Goal: Task Accomplishment & Management: Use online tool/utility

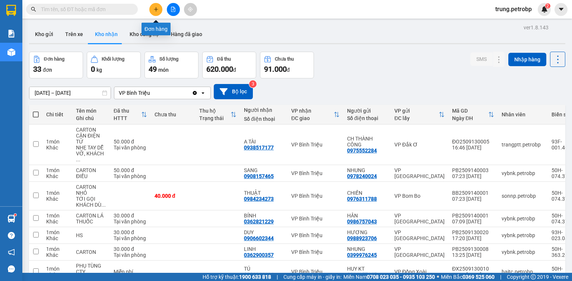
click at [155, 9] on icon "plus" at bounding box center [156, 9] width 4 height 0
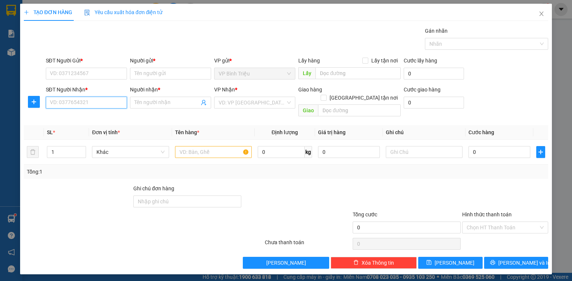
click at [92, 102] on input "SĐT Người Nhận *" at bounding box center [86, 103] width 81 height 12
type input "0969274494"
click at [163, 101] on input "Người nhận *" at bounding box center [166, 103] width 65 height 8
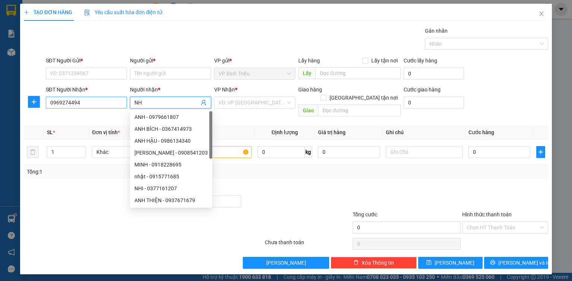
type input "NH"
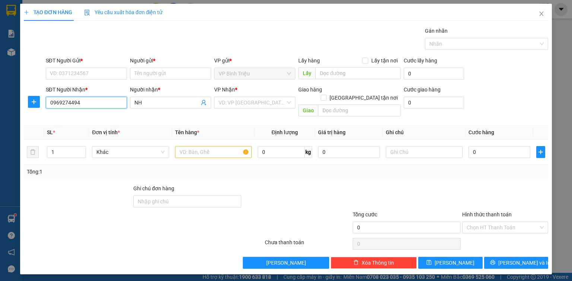
drag, startPoint x: 90, startPoint y: 103, endPoint x: 19, endPoint y: 110, distance: 71.4
click at [19, 110] on div "TẠO ĐƠN HÀNG Yêu cầu xuất hóa đơn điện tử Transit Pickup Surcharge Ids Transit …" at bounding box center [286, 140] width 572 height 281
click at [64, 70] on input "SĐT Người Gửi *" at bounding box center [86, 74] width 81 height 12
paste input "0969274494"
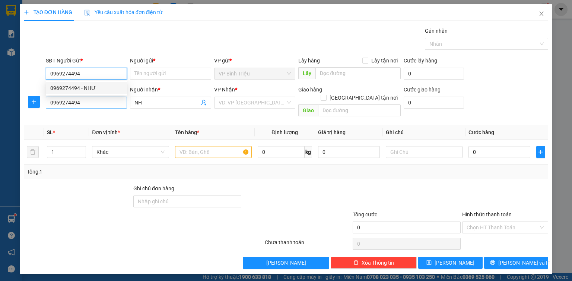
type input "0969274494"
click at [88, 103] on input "0969274494" at bounding box center [86, 103] width 81 height 12
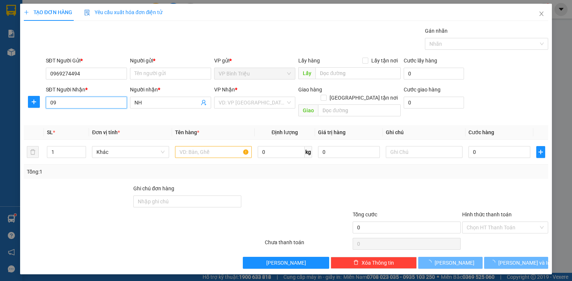
type input "0"
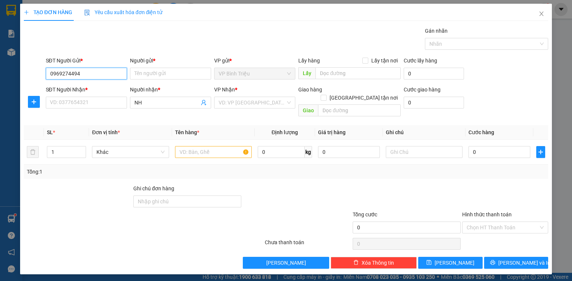
click at [94, 74] on input "0969274494" at bounding box center [86, 74] width 81 height 12
click at [89, 73] on input "0969274494" at bounding box center [86, 74] width 81 height 12
click at [79, 101] on input "SĐT Người Nhận *" at bounding box center [86, 103] width 81 height 12
click at [86, 76] on input "0969274494" at bounding box center [86, 74] width 81 height 12
click at [144, 73] on input "Người gửi *" at bounding box center [170, 74] width 81 height 12
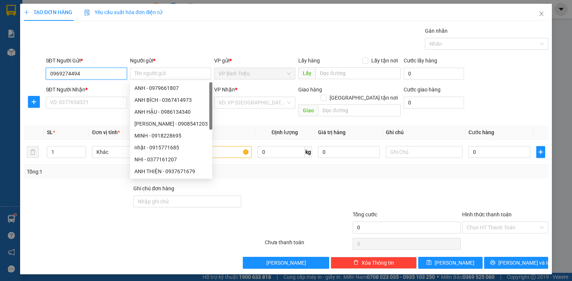
click at [99, 71] on input "0969274494" at bounding box center [86, 74] width 81 height 12
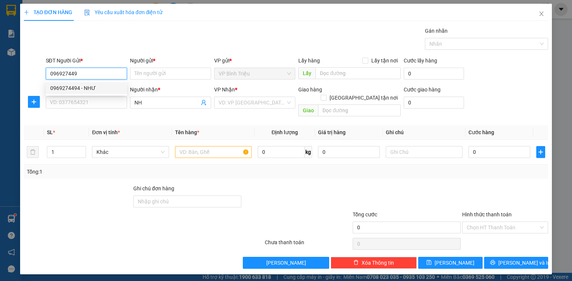
click at [80, 89] on div "0969274494 - NHƯ" at bounding box center [86, 88] width 72 height 8
type input "0969274494"
type input "NHƯ"
type input "30.000"
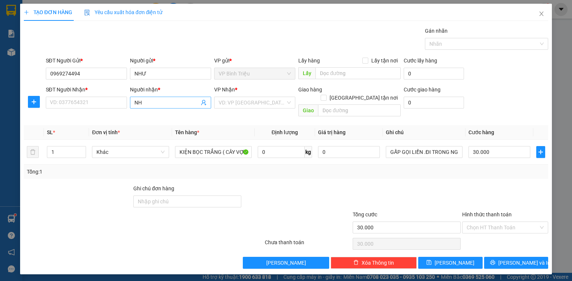
click at [149, 104] on input "NH" at bounding box center [166, 103] width 65 height 8
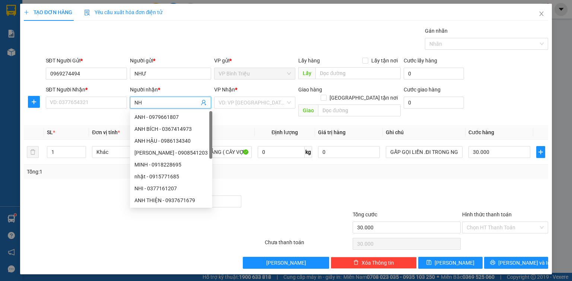
type input "N"
click at [97, 105] on input "SĐT Người Nhận *" at bounding box center [86, 103] width 81 height 12
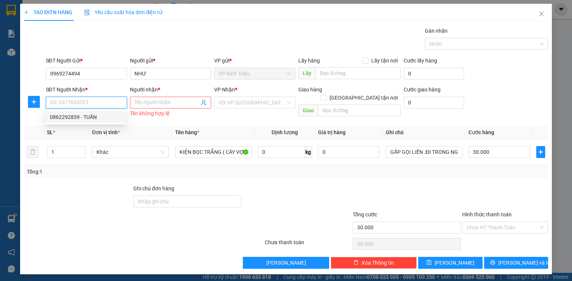
click at [97, 113] on div "0862292839 - TUẤN" at bounding box center [85, 117] width 71 height 8
type input "0862292839"
type input "TUẤN"
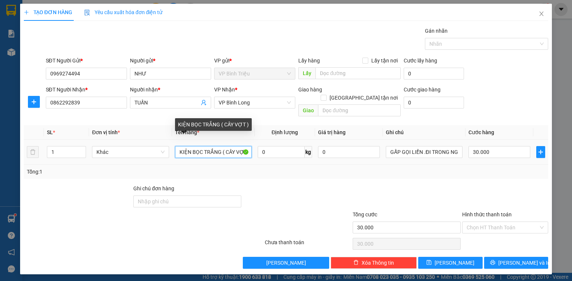
click at [176, 146] on input "KIỆN BỌC TRẮNG ( CÂY VỢT )" at bounding box center [213, 152] width 77 height 12
type input ")"
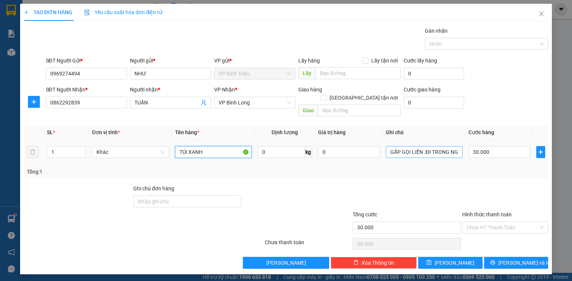
type input "TÚI XANH"
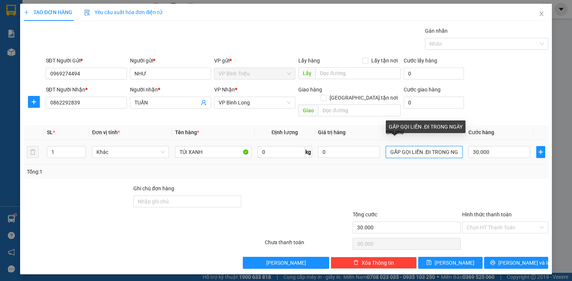
click at [389, 146] on input "GẤP GỌI LIỀN .ĐI TRONG NGÀY" at bounding box center [424, 152] width 77 height 12
type input "Y"
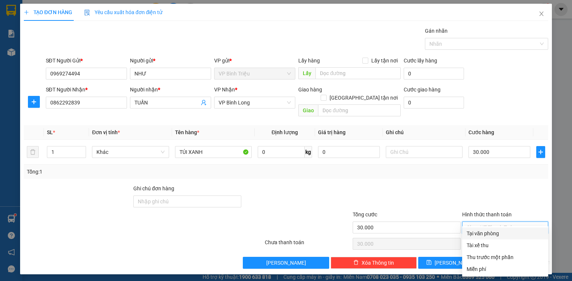
click at [511, 222] on input "Hình thức thanh toán" at bounding box center [502, 227] width 72 height 11
click at [499, 234] on div "Tại văn phòng" at bounding box center [504, 234] width 77 height 8
type input "0"
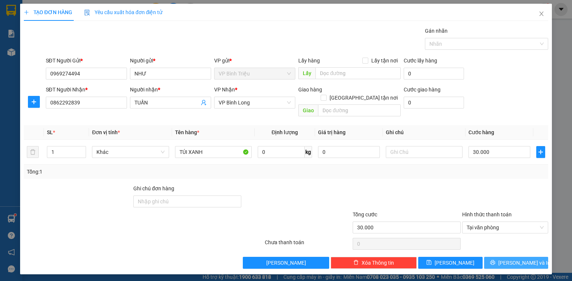
click at [524, 259] on span "[PERSON_NAME] và In" at bounding box center [524, 263] width 52 height 8
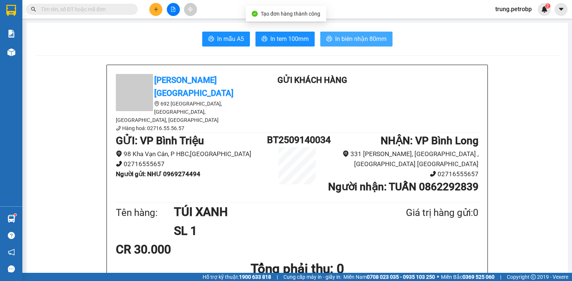
click at [352, 38] on span "In biên nhận 80mm" at bounding box center [360, 38] width 51 height 9
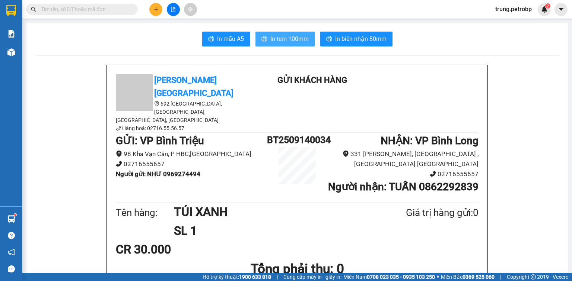
click at [284, 40] on span "In tem 100mm" at bounding box center [289, 38] width 38 height 9
click at [290, 40] on span "In tem 100mm" at bounding box center [289, 38] width 38 height 9
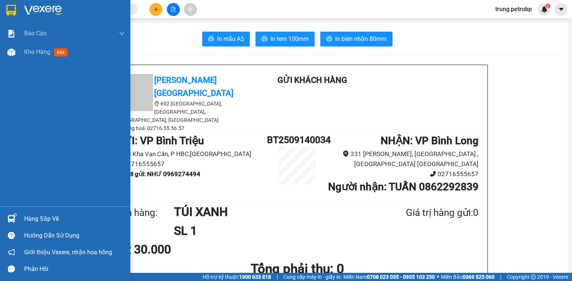
click at [45, 10] on img at bounding box center [43, 10] width 38 height 11
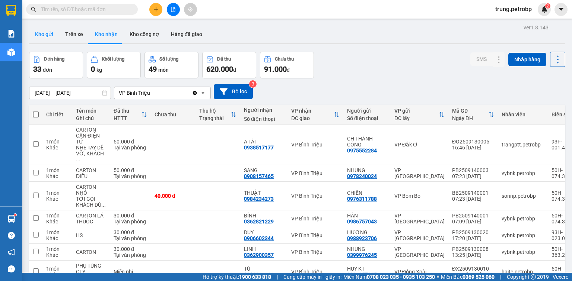
click at [52, 36] on button "Kho gửi" at bounding box center [44, 34] width 30 height 18
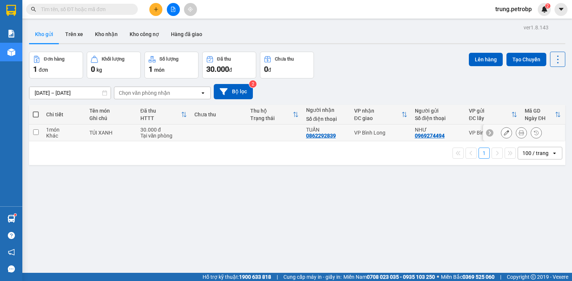
click at [33, 132] on input "checkbox" at bounding box center [36, 132] width 6 height 6
checkbox input "true"
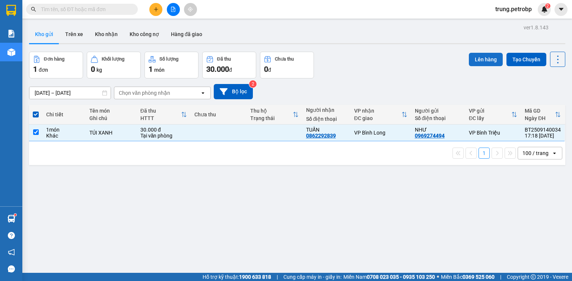
click at [477, 58] on button "Lên hàng" at bounding box center [485, 59] width 34 height 13
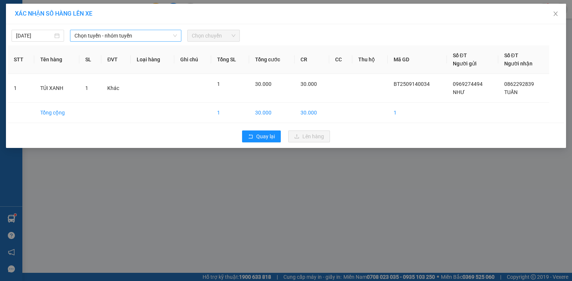
click at [102, 40] on span "Chọn tuyến - nhóm tuyến" at bounding box center [125, 35] width 102 height 11
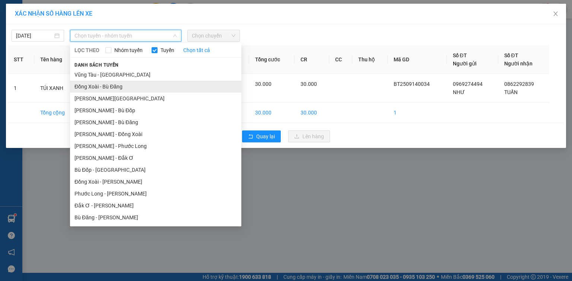
scroll to position [83, 0]
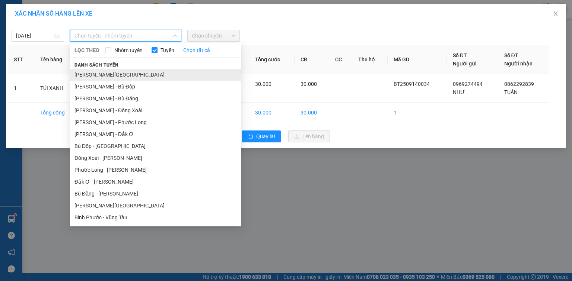
click at [125, 76] on li "Hồ Chí Minh - Lộc Ninh" at bounding box center [155, 75] width 171 height 12
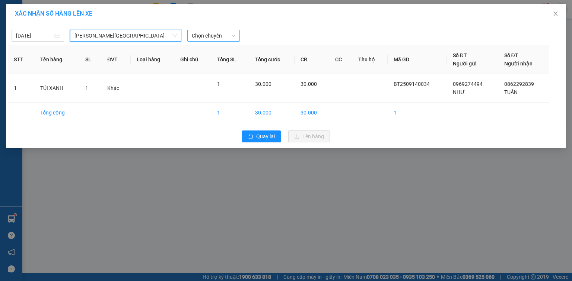
click at [208, 36] on span "Chọn chuyến" at bounding box center [214, 35] width 44 height 11
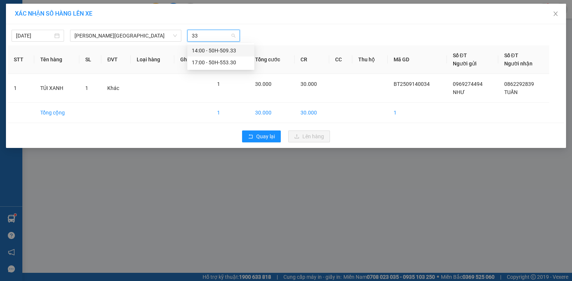
type input "330"
click at [212, 47] on div "17:00 - 50H-553.30" at bounding box center [221, 51] width 58 height 8
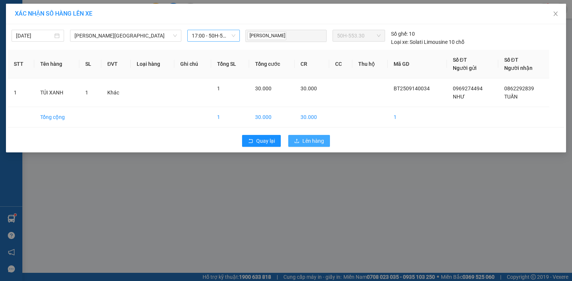
click at [319, 143] on span "Lên hàng" at bounding box center [313, 141] width 22 height 8
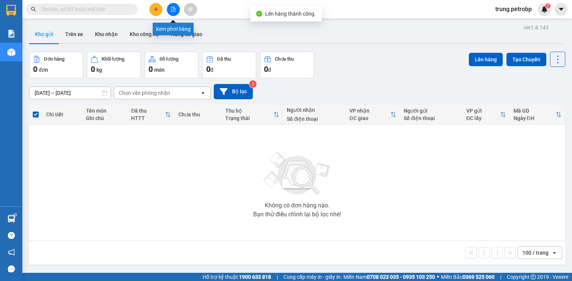
click at [172, 9] on icon "file-add" at bounding box center [172, 9] width 5 height 5
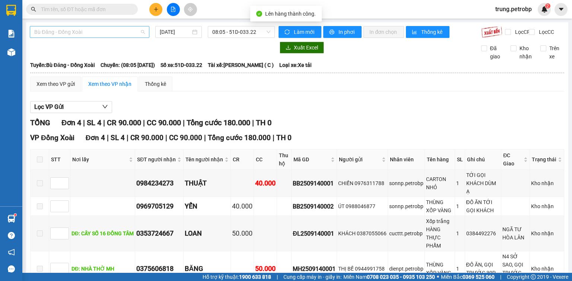
click at [138, 32] on span "Bù Đăng - Đồng Xoài" at bounding box center [89, 31] width 111 height 11
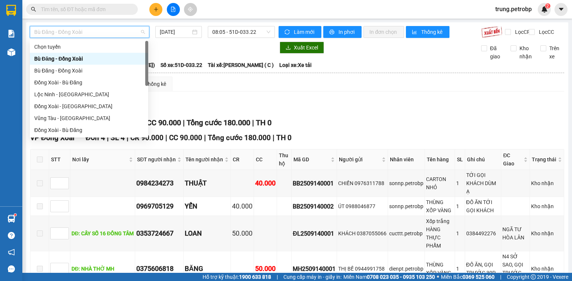
scroll to position [60, 0]
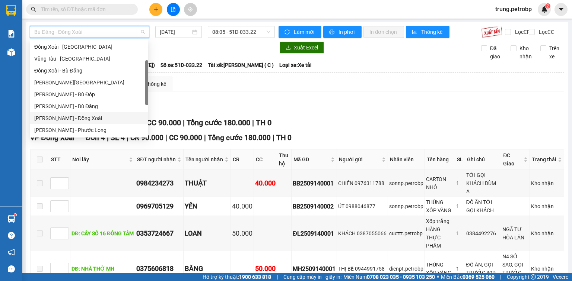
click at [93, 84] on div "Hồ Chí Minh - Lộc Ninh" at bounding box center [88, 83] width 109 height 8
type input "[DATE]"
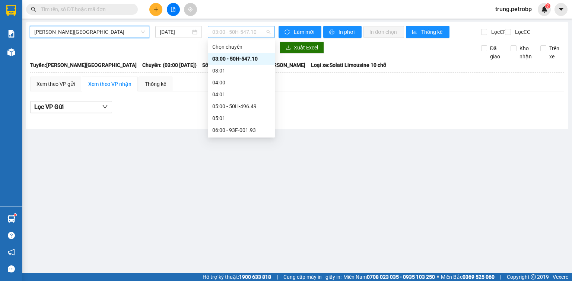
click at [254, 36] on span "03:00 - 50H-547.10" at bounding box center [241, 31] width 58 height 11
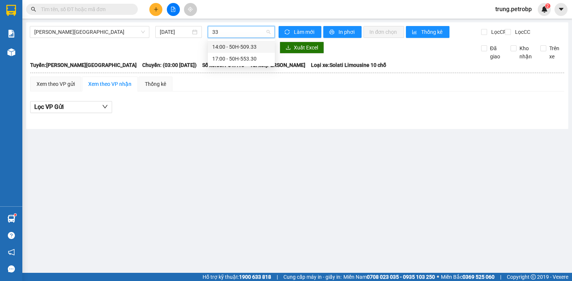
type input "330"
click at [243, 49] on div "17:00 - 50H-553.30" at bounding box center [241, 47] width 58 height 8
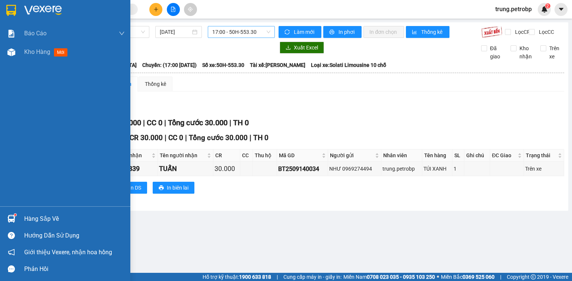
click at [45, 9] on img at bounding box center [43, 10] width 38 height 11
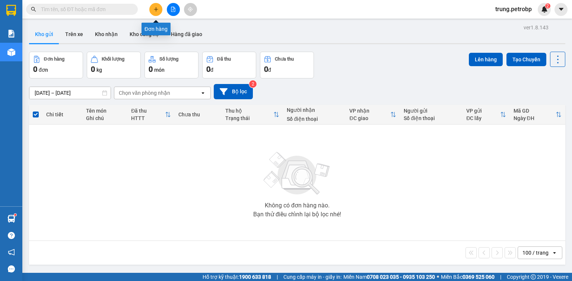
click at [154, 9] on icon "plus" at bounding box center [155, 9] width 5 height 5
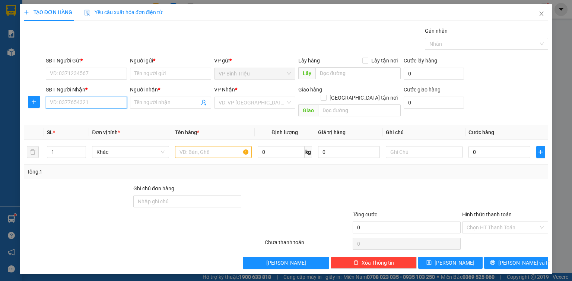
click at [113, 100] on input "SĐT Người Nhận *" at bounding box center [86, 103] width 81 height 12
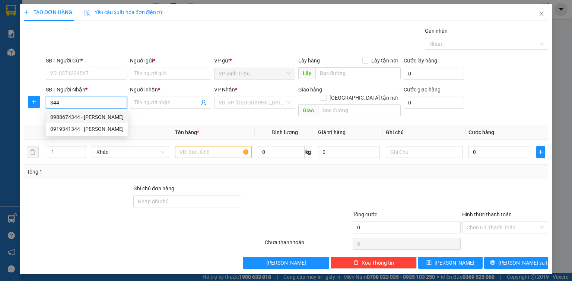
drag, startPoint x: 79, startPoint y: 104, endPoint x: 35, endPoint y: 109, distance: 43.8
click at [35, 109] on div "SĐT Người Nhận * 344 Người nhận * Tên người nhận VP Nhận * VD: VP Sài Gòn Giao …" at bounding box center [285, 103] width 525 height 34
type input "344"
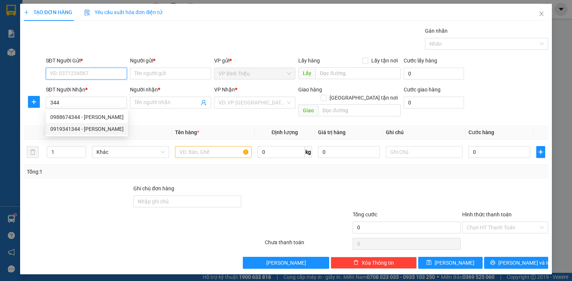
click at [101, 76] on input "SĐT Người Gửi *" at bounding box center [86, 74] width 81 height 12
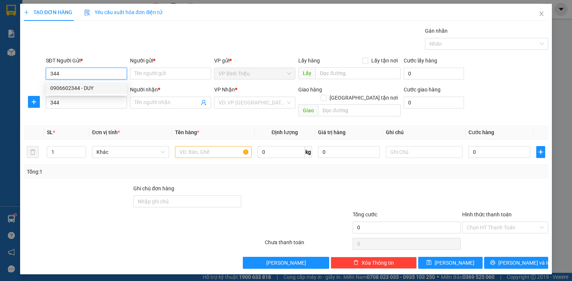
click at [95, 88] on div "0906602344 - DUY" at bounding box center [86, 88] width 72 height 8
type input "0906602344"
type input "DUY"
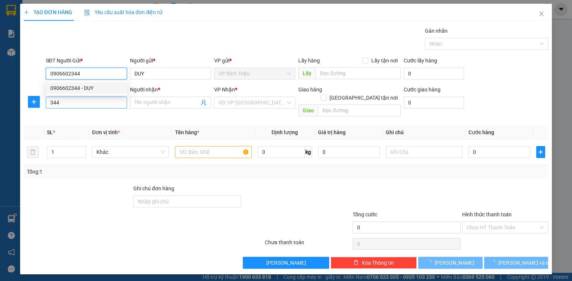
type input "30.000"
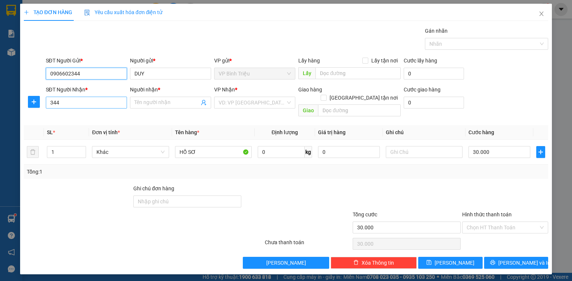
type input "0906602344"
click at [68, 103] on input "344" at bounding box center [86, 103] width 81 height 12
type input "3"
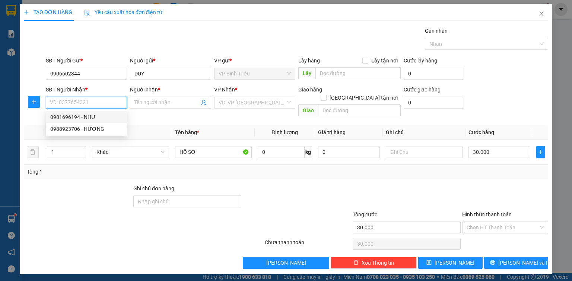
click at [79, 121] on div "0981696194 - NHƯ" at bounding box center [86, 117] width 72 height 8
type input "0981696194"
type input "NHƯ"
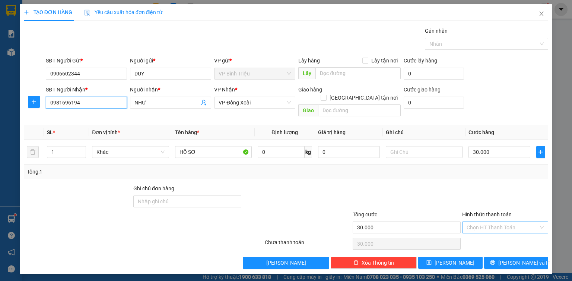
type input "0981696194"
click at [505, 222] on input "Hình thức thanh toán" at bounding box center [502, 227] width 72 height 11
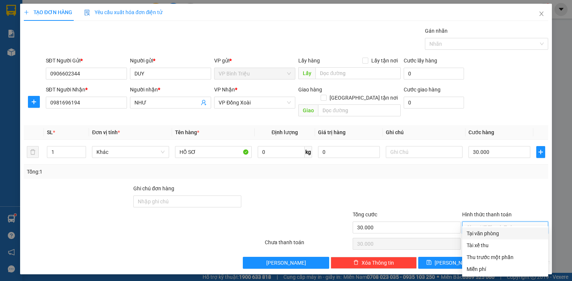
click at [496, 237] on div "Tại văn phòng" at bounding box center [504, 234] width 77 height 8
type input "0"
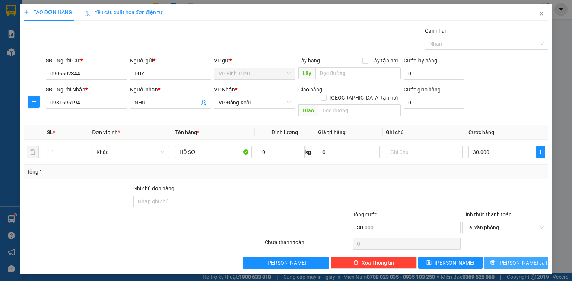
click at [510, 259] on span "Lưu và In" at bounding box center [524, 263] width 52 height 8
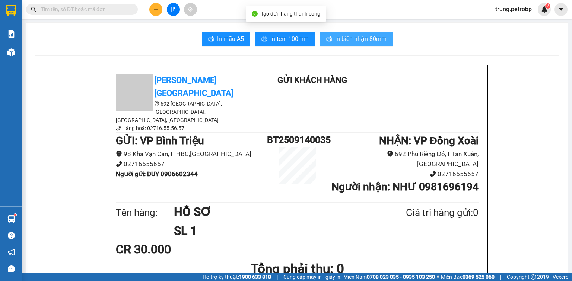
click at [356, 37] on span "In biên nhận 80mm" at bounding box center [360, 38] width 51 height 9
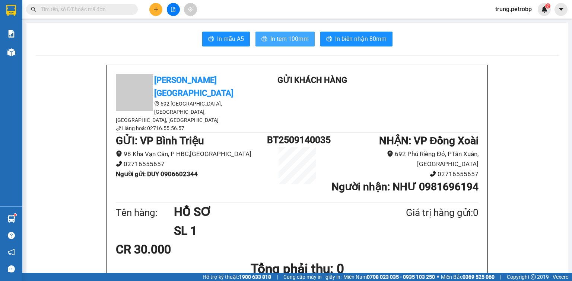
click at [287, 41] on span "In tem 100mm" at bounding box center [289, 38] width 38 height 9
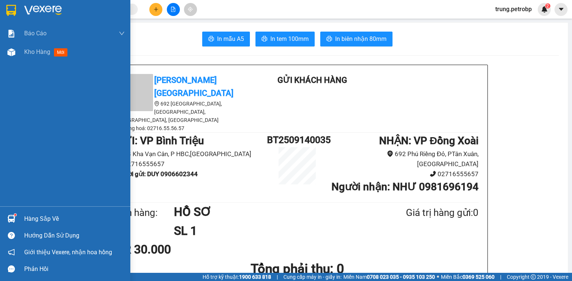
click at [38, 6] on img at bounding box center [43, 10] width 38 height 11
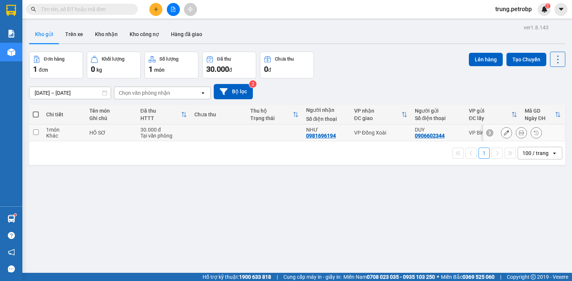
click at [36, 133] on input "checkbox" at bounding box center [36, 132] width 6 height 6
checkbox input "true"
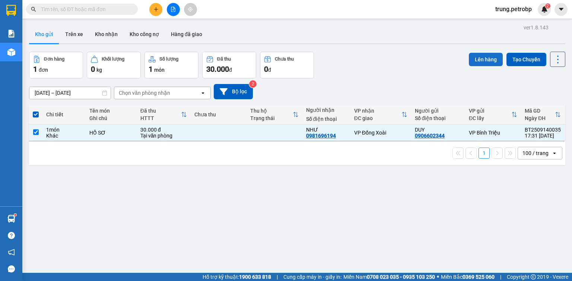
click at [478, 57] on button "Lên hàng" at bounding box center [485, 59] width 34 height 13
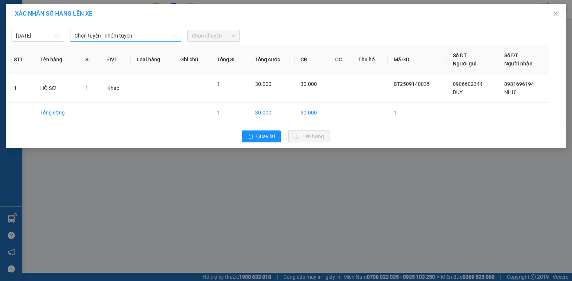
click at [153, 38] on span "Chọn tuyến - nhóm tuyến" at bounding box center [125, 35] width 102 height 11
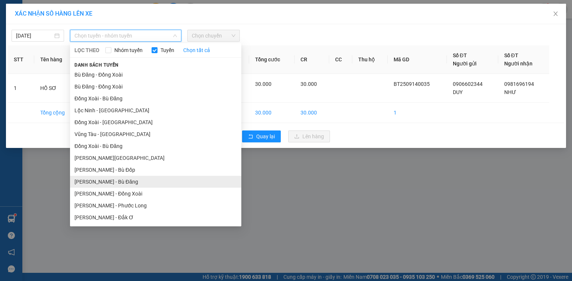
scroll to position [60, 0]
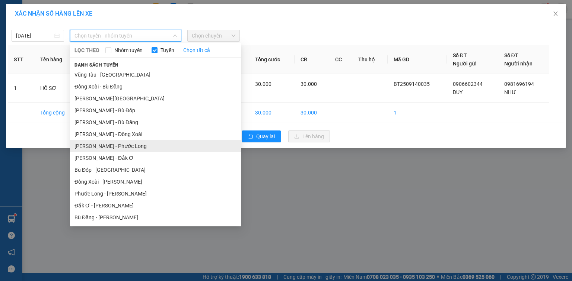
click at [134, 144] on li "Hồ Chí Minh - Phước Long" at bounding box center [155, 146] width 171 height 12
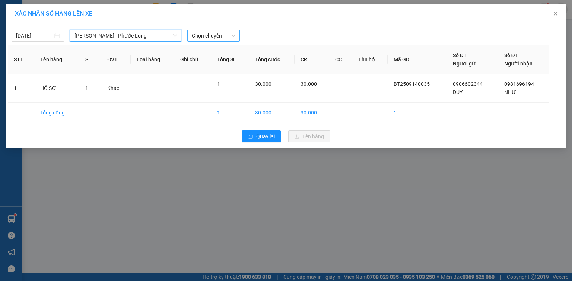
click at [232, 37] on span "Chọn chuyến" at bounding box center [214, 35] width 44 height 11
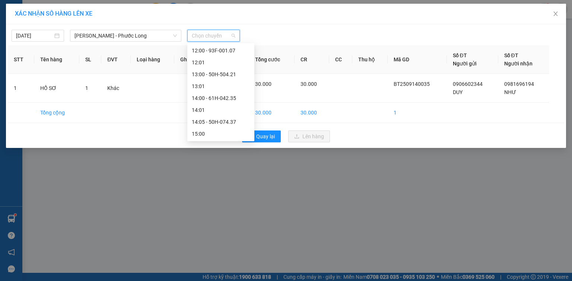
scroll to position [298, 0]
click at [223, 113] on div "17:00 - 61H-048.96" at bounding box center [221, 110] width 58 height 8
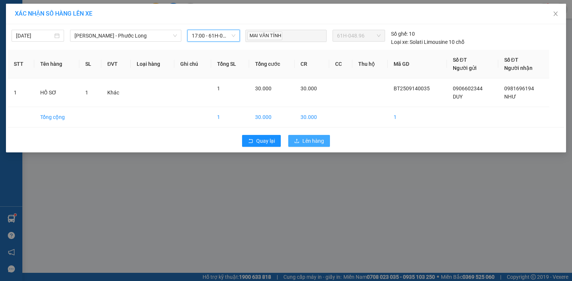
click at [310, 141] on span "Lên hàng" at bounding box center [313, 141] width 22 height 8
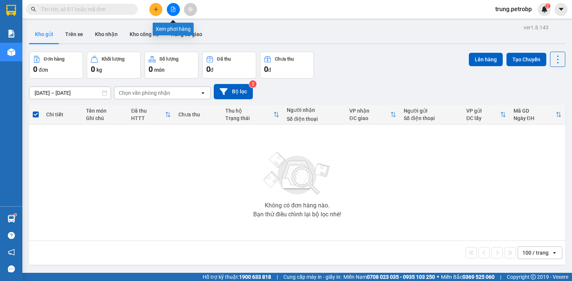
click at [169, 8] on button at bounding box center [173, 9] width 13 height 13
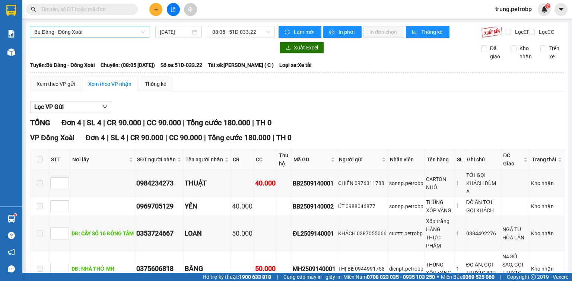
click at [129, 35] on span "Bù Đăng - Đồng Xoài" at bounding box center [89, 31] width 111 height 11
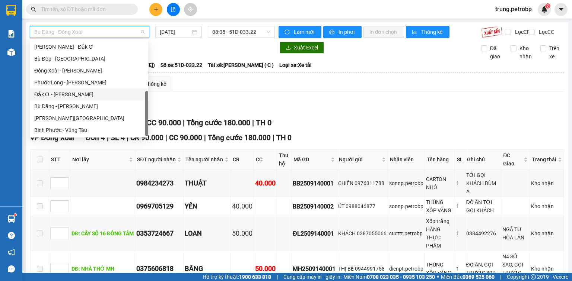
scroll to position [95, 0]
click at [94, 96] on div "Hồ Chí Minh - Phước Long" at bounding box center [88, 94] width 109 height 8
type input "[DATE]"
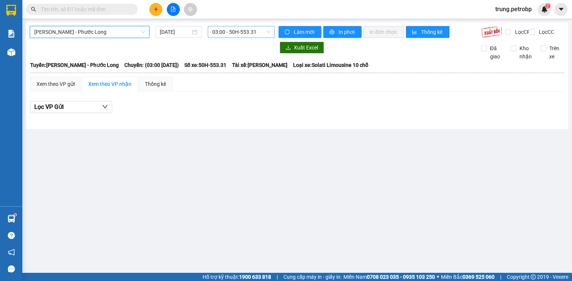
click at [233, 33] on span "03:00 - 50H-553.31" at bounding box center [241, 31] width 58 height 11
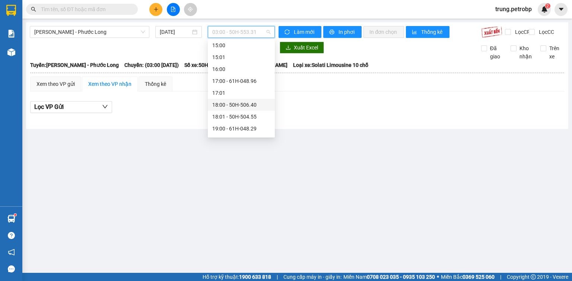
scroll to position [296, 0]
click at [252, 110] on div "17:00 - 61H-048.96" at bounding box center [241, 108] width 58 height 8
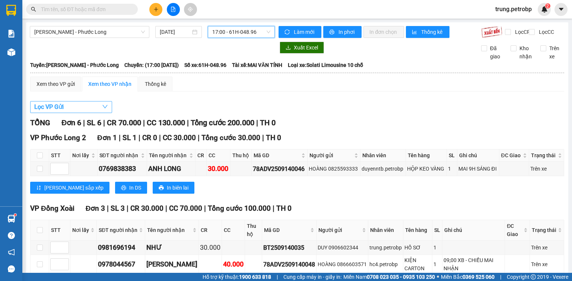
click at [106, 110] on icon "down" at bounding box center [105, 107] width 6 height 6
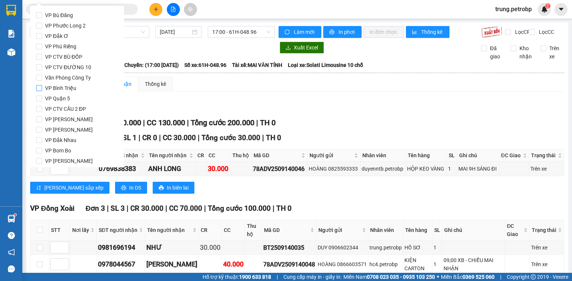
click at [40, 89] on input "VP Bình Triệu" at bounding box center [39, 88] width 6 height 6
checkbox input "true"
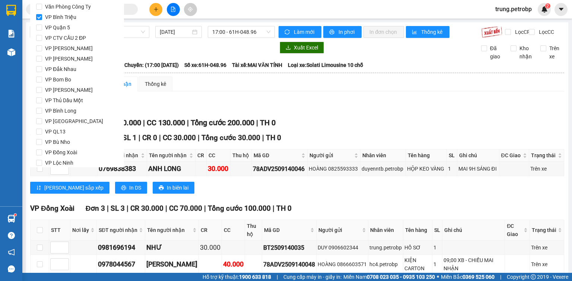
scroll to position [98, 0]
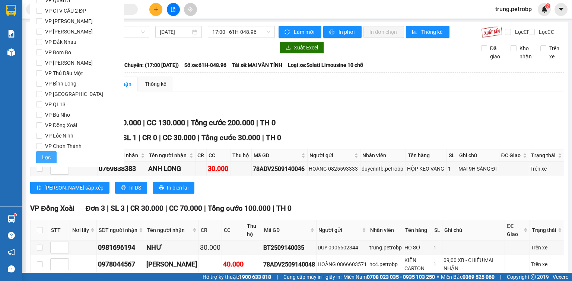
click at [44, 155] on span "Lọc" at bounding box center [46, 157] width 9 height 8
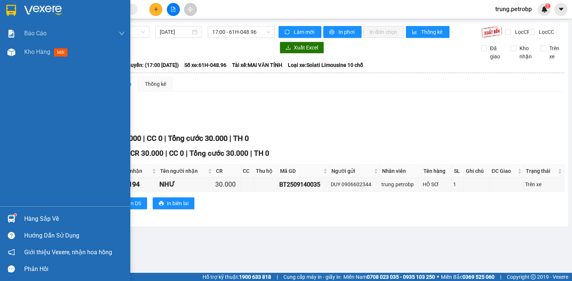
click at [30, 8] on img at bounding box center [43, 10] width 38 height 11
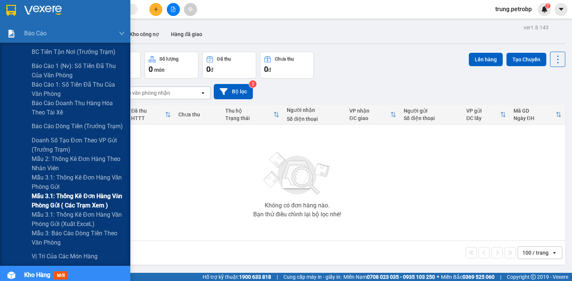
click at [70, 198] on span "Mẫu 3.1: Thống kê đơn hàng văn phòng gửi ( các trạm xem )" at bounding box center [78, 201] width 93 height 19
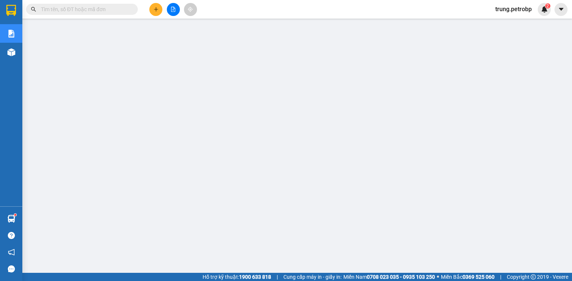
click at [155, 9] on icon "plus" at bounding box center [155, 9] width 5 height 5
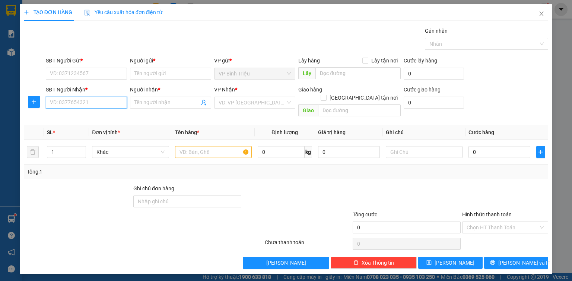
click at [89, 104] on input "SĐT Người Nhận *" at bounding box center [86, 103] width 81 height 12
click at [85, 116] on div "0326262370 - BIÊN" at bounding box center [86, 117] width 72 height 8
type input "0326262370"
type input "BIÊN"
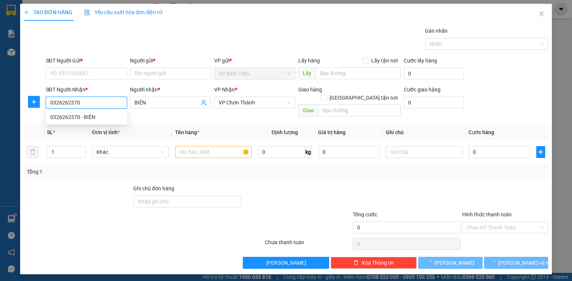
type input "50.000"
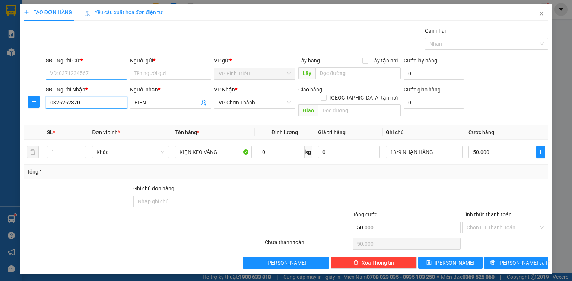
type input "0326262370"
click at [83, 72] on input "SĐT Người Gửi *" at bounding box center [86, 74] width 81 height 12
click at [91, 125] on th "Đơn vị tính *" at bounding box center [130, 132] width 83 height 15
drag, startPoint x: 82, startPoint y: 104, endPoint x: 15, endPoint y: 104, distance: 67.0
click at [15, 104] on div "TẠO ĐƠN HÀNG Yêu cầu xuất hóa đơn điện tử Transit Pickup Surcharge Ids Transit …" at bounding box center [286, 140] width 572 height 281
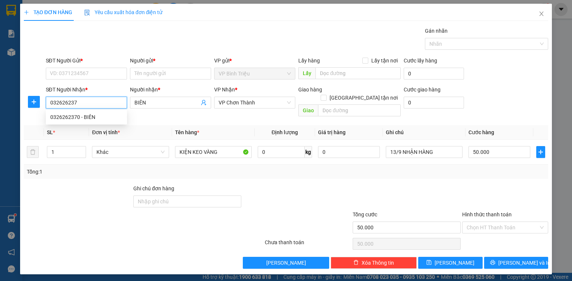
type input "0326262370"
click at [62, 106] on input "0326262370" at bounding box center [86, 103] width 81 height 12
drag, startPoint x: 110, startPoint y: 102, endPoint x: 0, endPoint y: 107, distance: 109.9
click at [0, 108] on div "TẠO ĐƠN HÀNG Yêu cầu xuất hóa đơn điện tử Transit Pickup Surcharge Ids Transit …" at bounding box center [286, 140] width 572 height 281
click at [103, 103] on input "0326262370" at bounding box center [86, 103] width 81 height 12
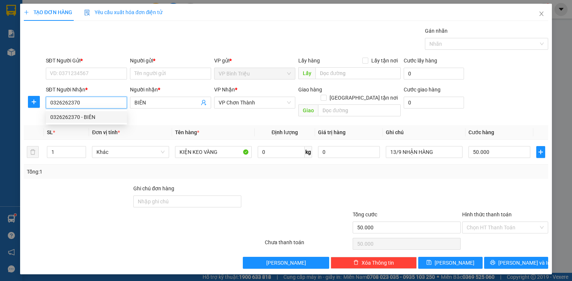
click at [95, 116] on div "0326262370 - BIÊN" at bounding box center [86, 117] width 72 height 8
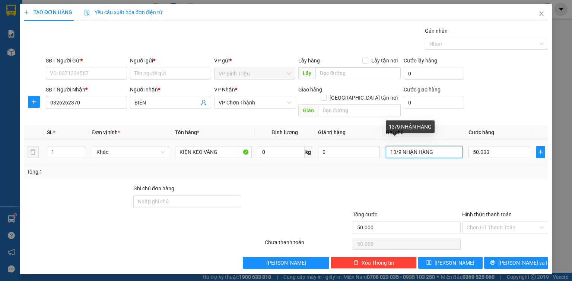
click at [393, 146] on input "13/9 NHẬN HÀNG" at bounding box center [424, 152] width 77 height 12
click at [394, 146] on input "13/9 NHẬN HÀNG" at bounding box center [424, 152] width 77 height 12
type input "15/9 NHẬN HÀNG"
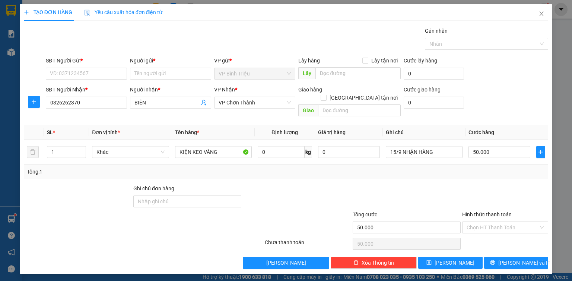
click at [393, 196] on div at bounding box center [406, 198] width 109 height 26
click at [503, 146] on input "50.000" at bounding box center [499, 152] width 62 height 12
type input "0"
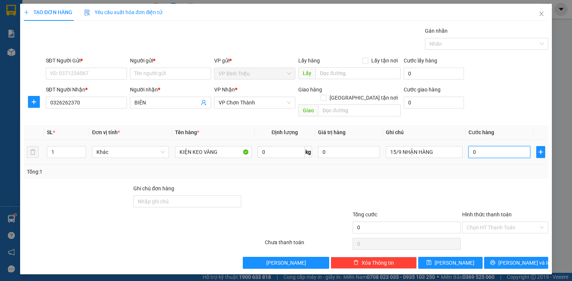
click at [471, 146] on input "0" at bounding box center [499, 152] width 62 height 12
type input "30"
type input "300"
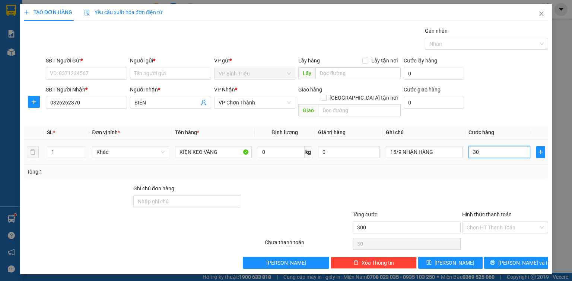
type input "300"
type input "3.000"
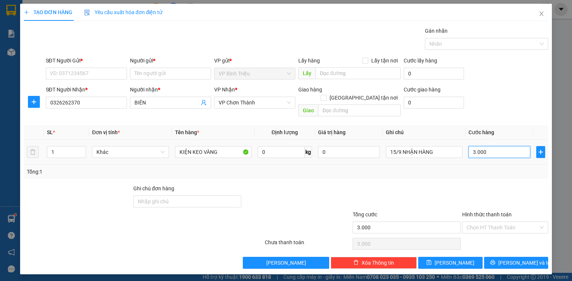
type input "30.000"
click at [495, 97] on div "SĐT Người Nhận * 0326262370 Người nhận * BIÊN VP Nhận * VP Chơn Thành Giao hàng…" at bounding box center [296, 103] width 505 height 34
click at [67, 74] on input "SĐT Người Gửi *" at bounding box center [86, 74] width 81 height 12
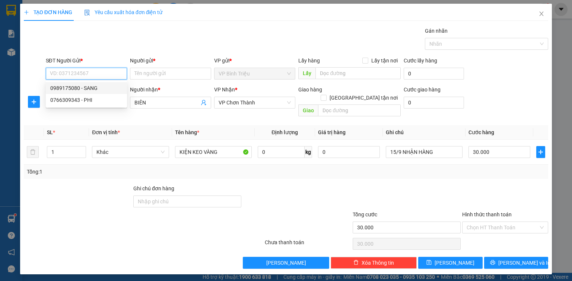
click at [84, 86] on div "0989175080 - SANG" at bounding box center [86, 88] width 72 height 8
type input "0989175080"
type input "SANG"
type input "50.000"
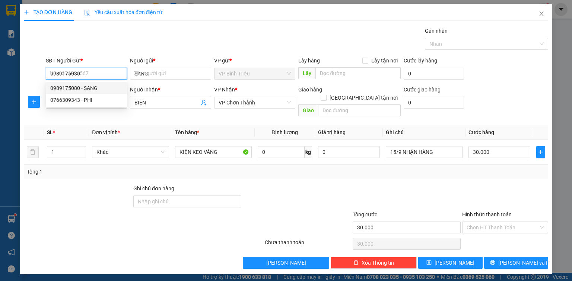
type input "13/9 NHẬN HÀNG"
type input "50.000"
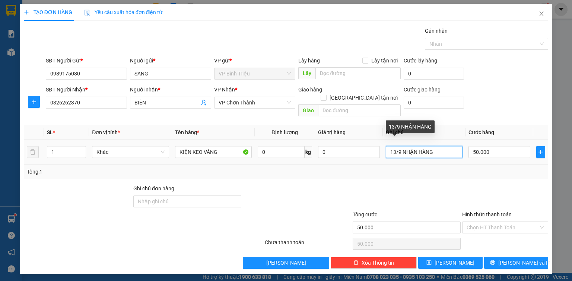
click at [394, 146] on input "13/9 NHẬN HÀNG" at bounding box center [424, 152] width 77 height 12
type input "15/9 NHẬN HÀNG"
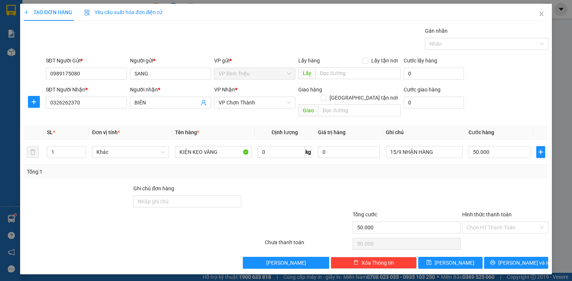
click at [428, 185] on div at bounding box center [406, 198] width 109 height 26
click at [512, 146] on input "50.000" at bounding box center [499, 152] width 62 height 12
type input "3"
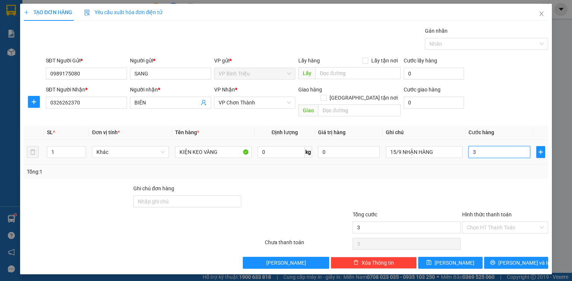
type input "30"
type input "300"
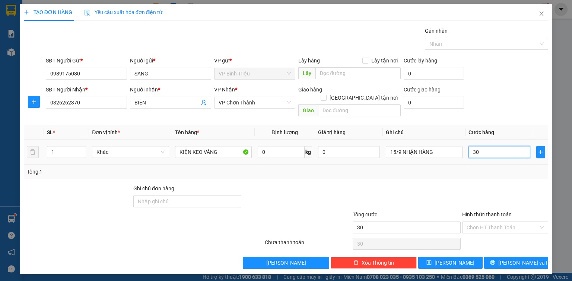
type input "300"
type input "3.000"
type input "30.000"
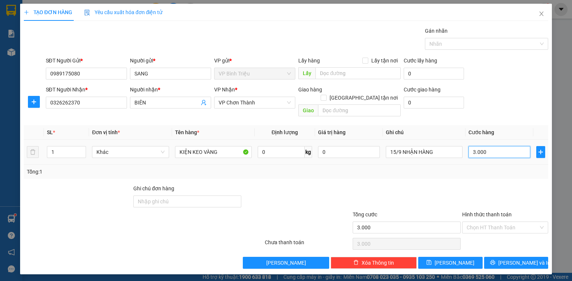
type input "30.000"
click at [489, 168] on div "Tổng: 1" at bounding box center [286, 172] width 518 height 8
click at [506, 257] on button "Lưu và In" at bounding box center [516, 263] width 64 height 12
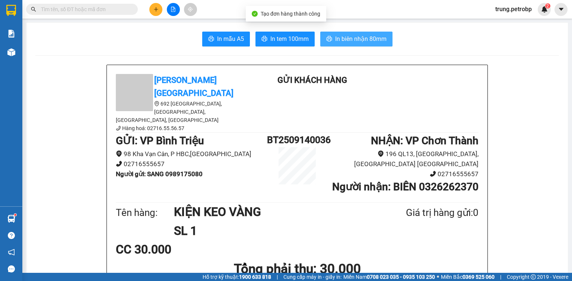
click at [346, 42] on span "In biên nhận 80mm" at bounding box center [360, 38] width 51 height 9
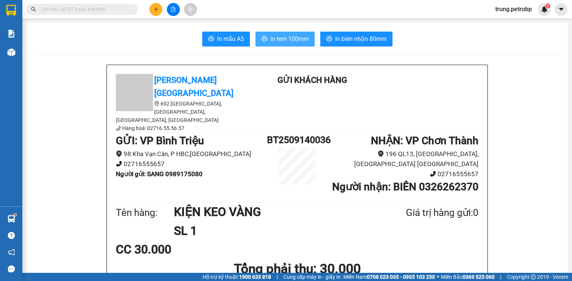
click at [265, 33] on button "In tem 100mm" at bounding box center [284, 39] width 59 height 15
click at [153, 6] on button at bounding box center [155, 9] width 13 height 13
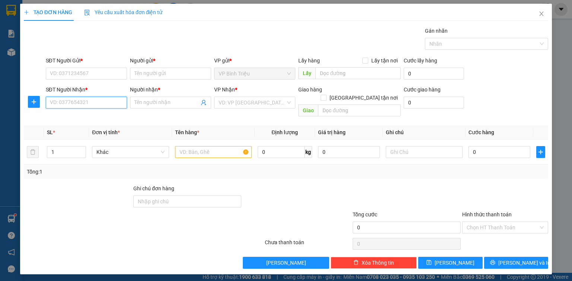
click at [89, 100] on input "SĐT Người Nhận *" at bounding box center [86, 103] width 81 height 12
click at [71, 114] on div "0827204567 - SƠN LÂM" at bounding box center [92, 117] width 84 height 8
type input "0827204567"
type input "SƠN LÂM"
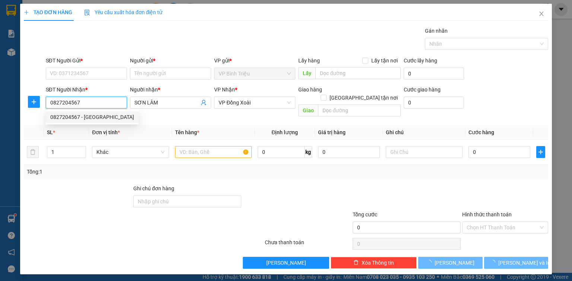
type input "40.000"
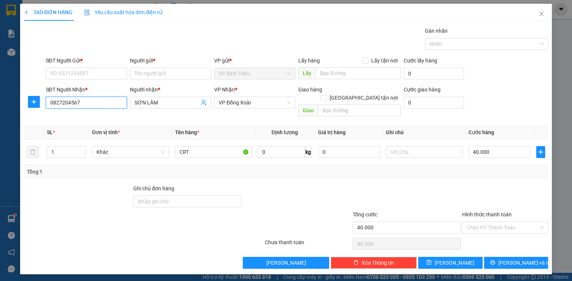
type input "0827204567"
click at [80, 64] on b "*" at bounding box center [81, 61] width 2 height 6
click at [80, 68] on input "SĐT Người Gửi *" at bounding box center [86, 74] width 81 height 12
click at [77, 68] on input "SĐT Người Gửi *" at bounding box center [86, 74] width 81 height 12
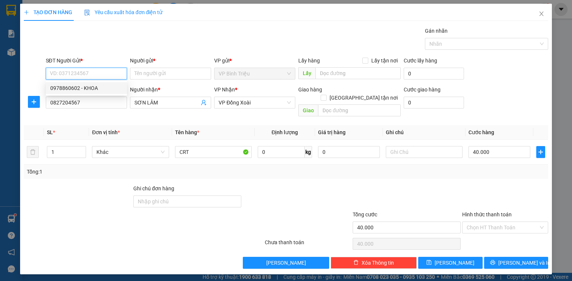
click at [73, 92] on div "0978860602 - KHOA" at bounding box center [86, 88] width 72 height 8
type input "0978860602"
type input "KHOA"
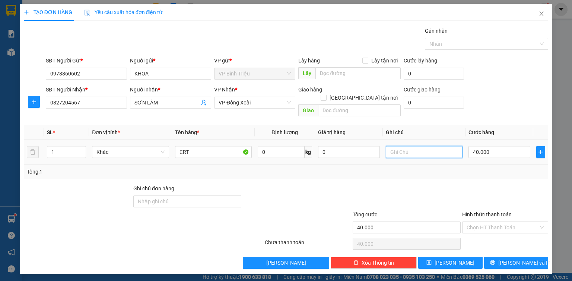
click at [418, 146] on input "text" at bounding box center [424, 152] width 77 height 12
type input "15/9 NHẬN HÀNG"
click at [464, 168] on div "Tổng: 1" at bounding box center [286, 172] width 524 height 14
click at [511, 261] on div "TẠO ĐƠN HÀNG Yêu cầu xuất hóa đơn điện tử Transit Pickup Surcharge Ids Transit …" at bounding box center [285, 139] width 531 height 271
click at [512, 259] on button "Lưu và In" at bounding box center [516, 263] width 64 height 12
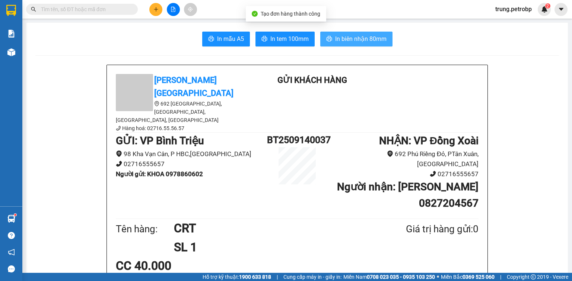
click at [370, 46] on button "In biên nhận 80mm" at bounding box center [356, 39] width 72 height 15
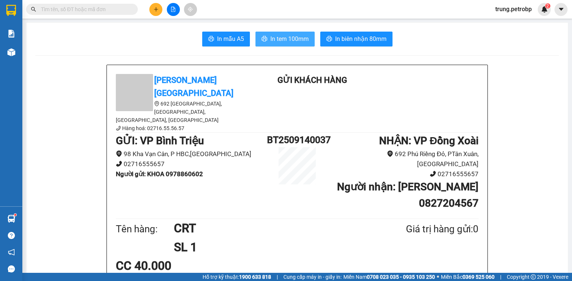
click at [286, 40] on span "In tem 100mm" at bounding box center [289, 38] width 38 height 9
drag, startPoint x: 0, startPoint y: 0, endPoint x: 155, endPoint y: 4, distance: 154.9
click at [155, 4] on button at bounding box center [155, 9] width 13 height 13
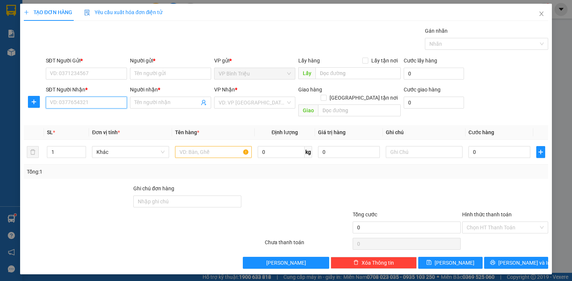
click at [70, 102] on input "SĐT Người Nhận *" at bounding box center [86, 103] width 81 height 12
click at [76, 118] on div "0971805252 - ANH KHA" at bounding box center [86, 117] width 72 height 8
type input "0971805252"
type input "ANH KHA"
type input "40.000"
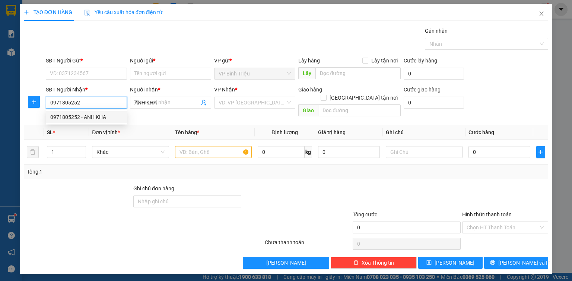
type input "40.000"
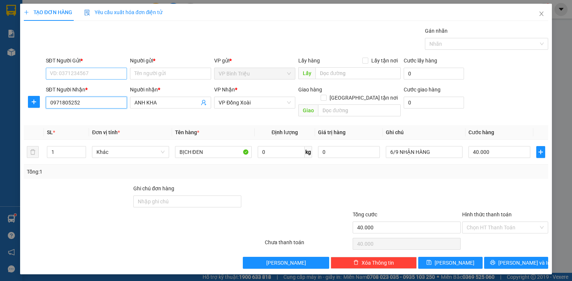
type input "0971805252"
click at [95, 78] on input "SĐT Người Gửi *" at bounding box center [86, 74] width 81 height 12
click at [75, 87] on div "0989175080 - SANG" at bounding box center [86, 88] width 72 height 8
type input "0989175080"
type input "SANG"
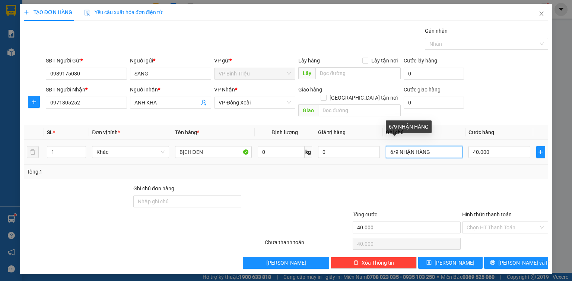
click at [394, 146] on input "6/9 NHẬN HÀNG" at bounding box center [424, 152] width 77 height 12
click at [393, 146] on input "6/9 NHẬN HÀNG" at bounding box center [424, 152] width 77 height 12
type input "15/9 NHẬN HÀNG"
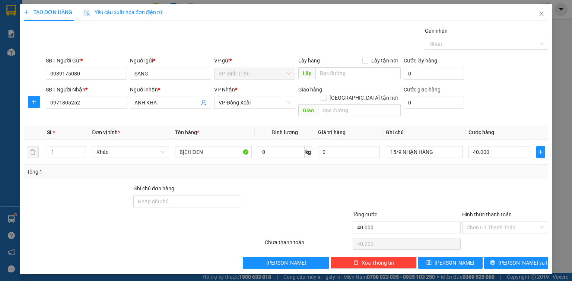
click at [448, 185] on div at bounding box center [406, 198] width 109 height 26
click at [504, 146] on input "40.000" at bounding box center [499, 152] width 62 height 12
type input "3"
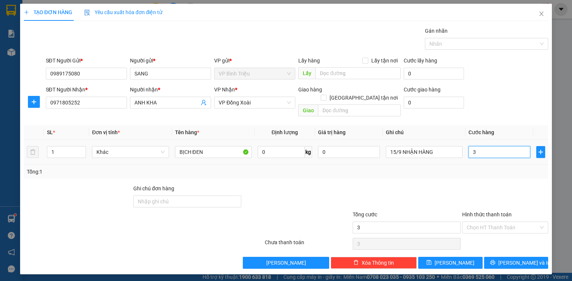
type input "30"
type input "300"
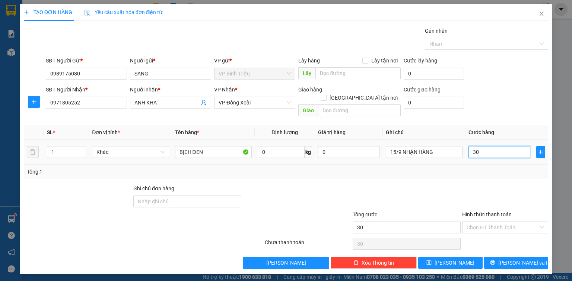
type input "300"
type input "3.000"
type input "30.000"
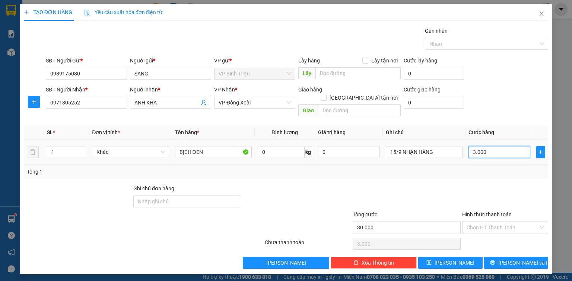
type input "30.000"
click at [496, 155] on td "30.000" at bounding box center [499, 152] width 68 height 25
click at [500, 257] on button "Lưu và In" at bounding box center [516, 263] width 64 height 12
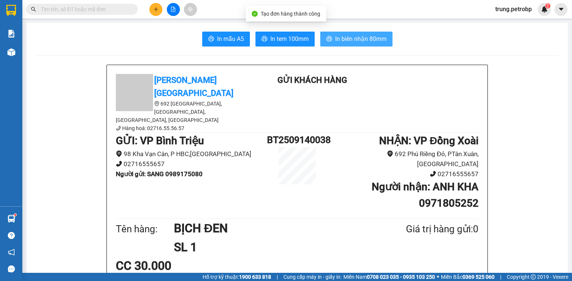
click at [348, 41] on span "In biên nhận 80mm" at bounding box center [360, 38] width 51 height 9
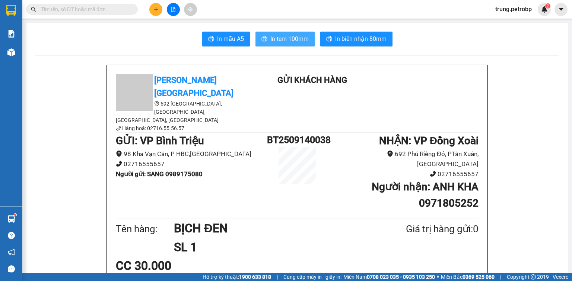
click at [296, 37] on span "In tem 100mm" at bounding box center [289, 38] width 38 height 9
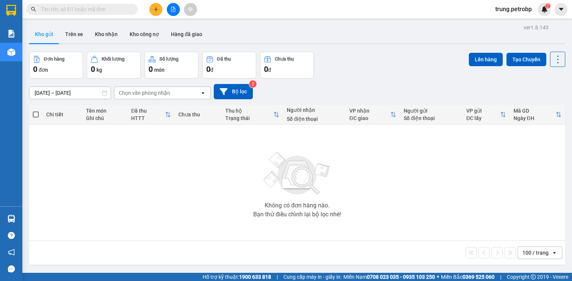
click at [99, 12] on input "text" at bounding box center [85, 9] width 88 height 8
paste input "0326262370"
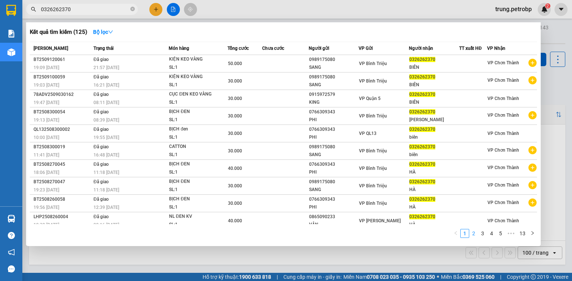
type input "0326262370"
click at [475, 235] on link "2" at bounding box center [473, 234] width 8 height 8
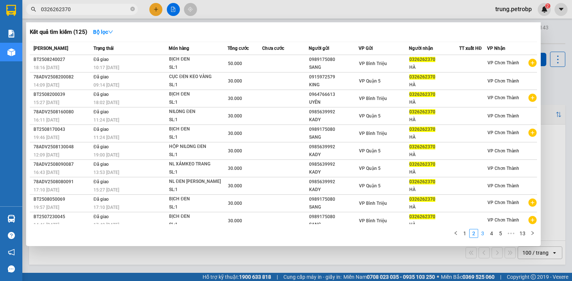
click at [481, 234] on link "3" at bounding box center [482, 234] width 8 height 8
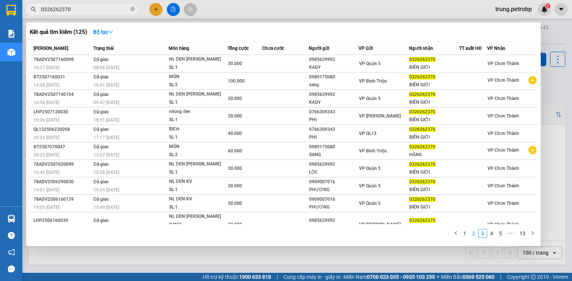
click at [470, 235] on link "2" at bounding box center [473, 234] width 8 height 8
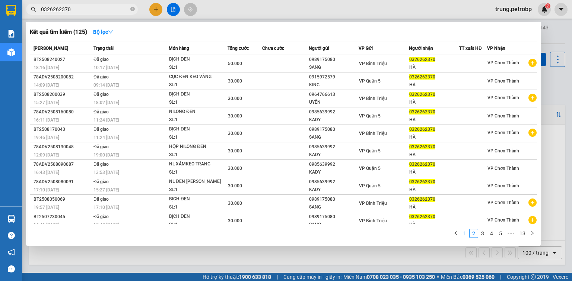
click at [464, 236] on link "1" at bounding box center [464, 234] width 8 height 8
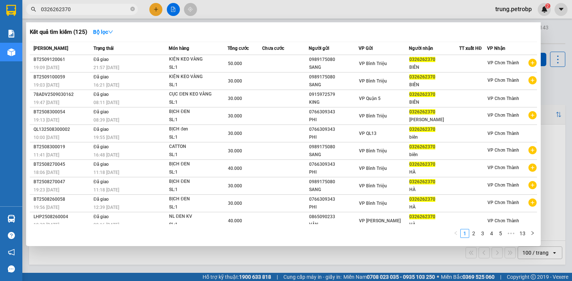
drag, startPoint x: 486, startPoint y: 235, endPoint x: 490, endPoint y: 237, distance: 4.2
click at [486, 236] on link "3" at bounding box center [482, 234] width 8 height 8
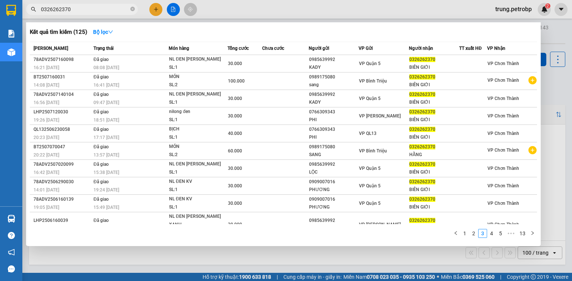
click at [490, 236] on link "4" at bounding box center [491, 234] width 8 height 8
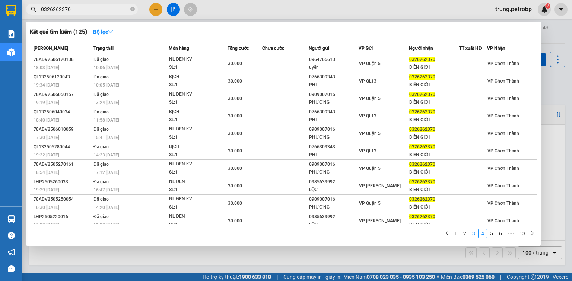
click at [473, 235] on link "3" at bounding box center [473, 234] width 8 height 8
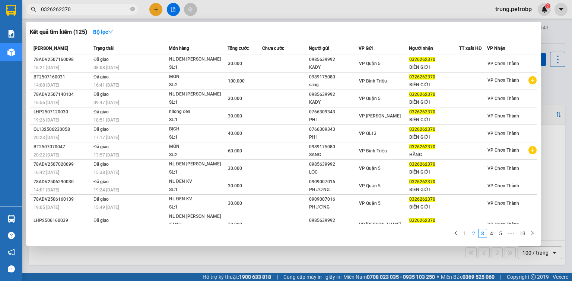
click at [470, 237] on link "2" at bounding box center [473, 234] width 8 height 8
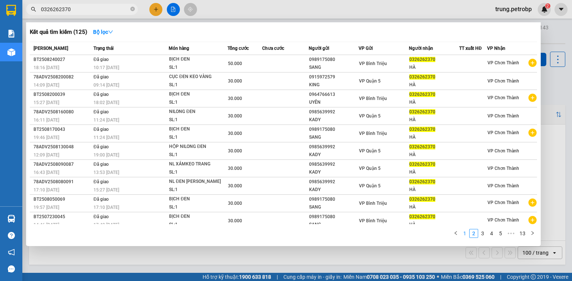
click at [464, 237] on link "1" at bounding box center [464, 234] width 8 height 8
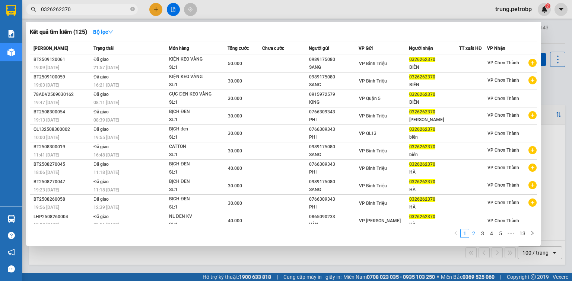
click at [473, 236] on link "2" at bounding box center [473, 234] width 8 height 8
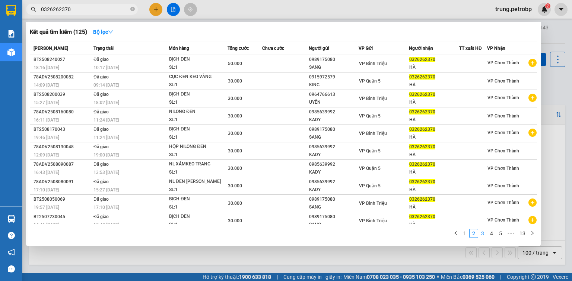
click at [479, 235] on link "3" at bounding box center [482, 234] width 8 height 8
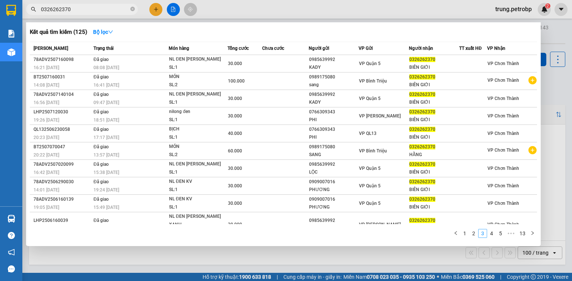
click at [486, 237] on link "3" at bounding box center [482, 234] width 8 height 8
click at [489, 235] on link "4" at bounding box center [491, 234] width 8 height 8
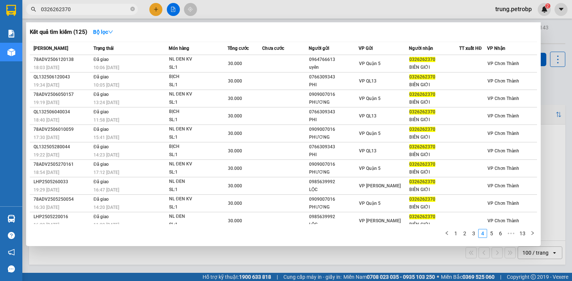
drag, startPoint x: 494, startPoint y: 235, endPoint x: 490, endPoint y: 239, distance: 5.8
click at [494, 236] on link "5" at bounding box center [491, 234] width 8 height 8
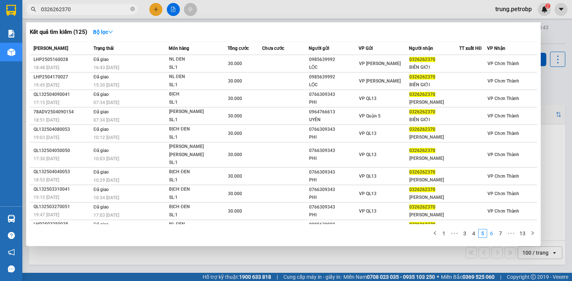
click at [491, 237] on link "6" at bounding box center [491, 234] width 8 height 8
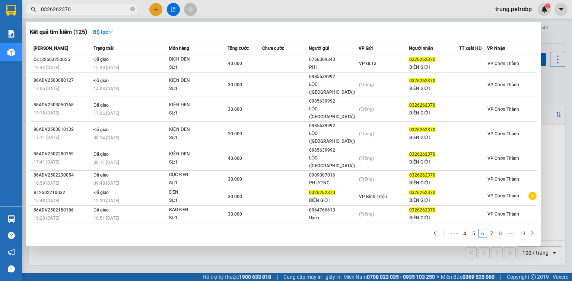
click at [498, 236] on link "8" at bounding box center [500, 234] width 8 height 8
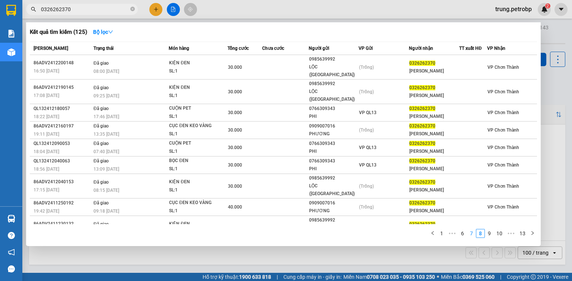
click at [475, 238] on link "7" at bounding box center [471, 234] width 8 height 8
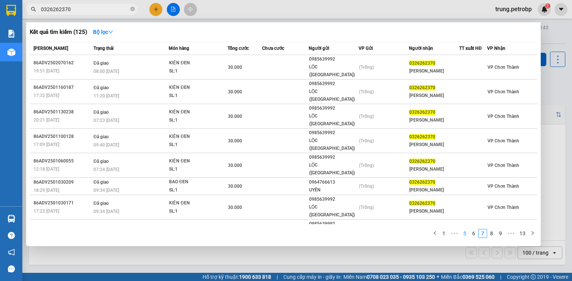
click at [466, 238] on li "5" at bounding box center [464, 233] width 9 height 9
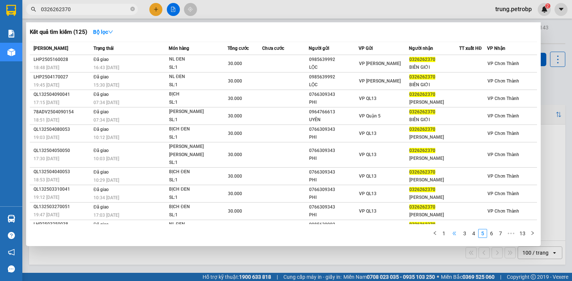
click at [451, 238] on span "•••" at bounding box center [454, 233] width 12 height 9
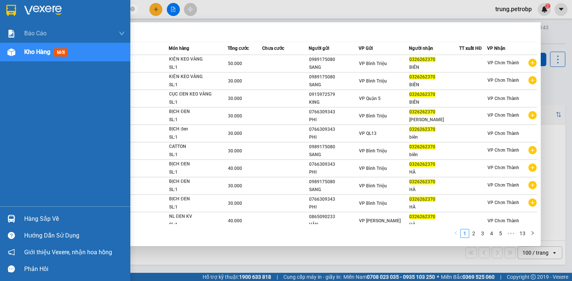
drag, startPoint x: 16, startPoint y: 215, endPoint x: 62, endPoint y: 245, distance: 54.8
click at [16, 215] on div at bounding box center [11, 218] width 13 height 13
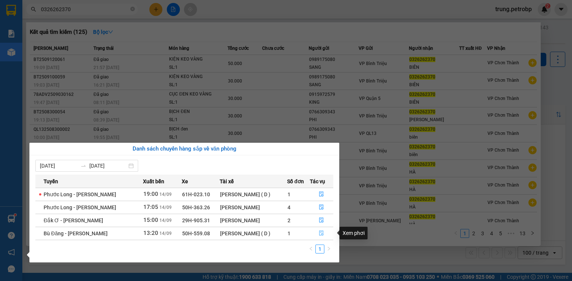
click at [324, 231] on button "button" at bounding box center [321, 234] width 23 height 12
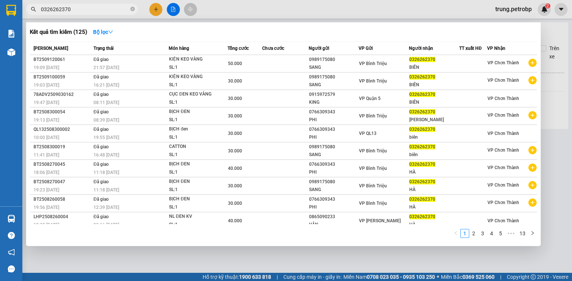
click at [274, 266] on div at bounding box center [286, 140] width 572 height 281
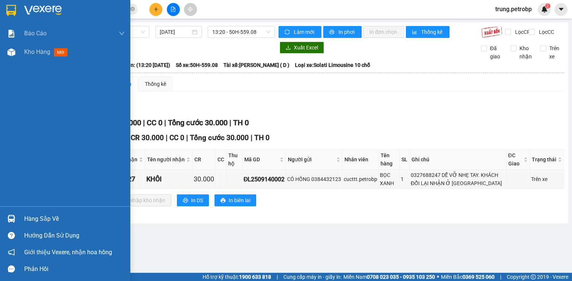
click at [29, 217] on div "Hàng sắp về" at bounding box center [74, 219] width 100 height 11
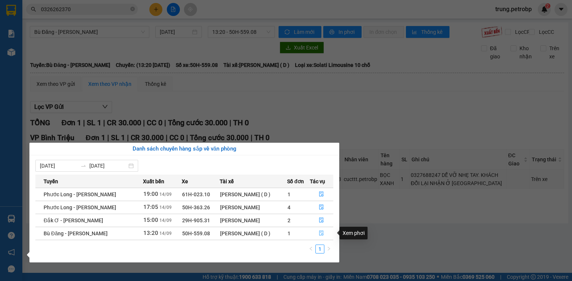
click at [322, 233] on icon "file-done" at bounding box center [321, 233] width 5 height 5
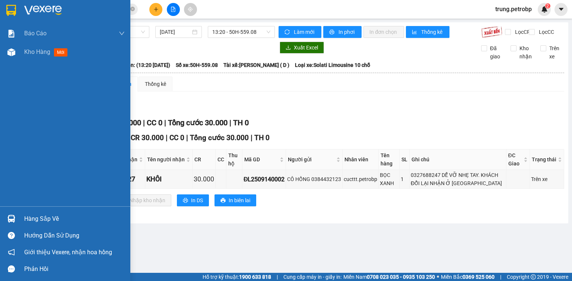
click at [28, 217] on div "Hàng sắp về" at bounding box center [74, 219] width 100 height 11
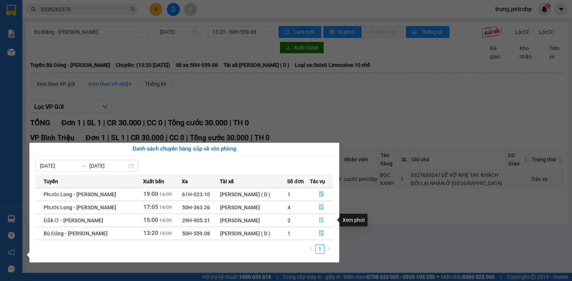
click at [324, 221] on button "button" at bounding box center [321, 221] width 23 height 12
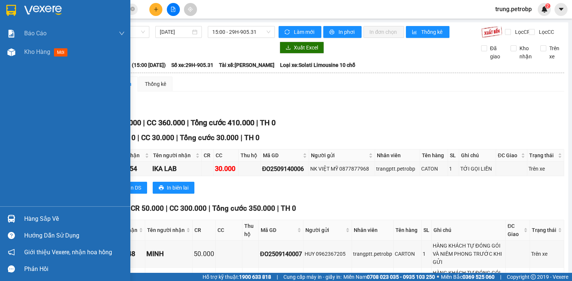
click at [35, 220] on div "Hàng sắp về" at bounding box center [74, 219] width 100 height 11
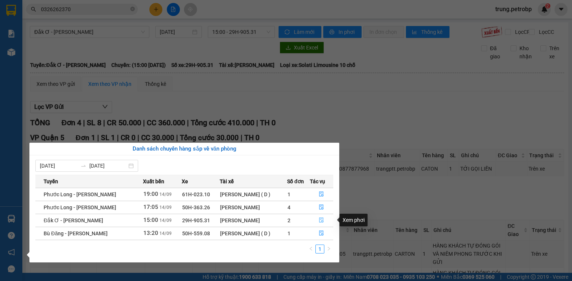
click at [323, 219] on icon "file-done" at bounding box center [321, 220] width 5 height 5
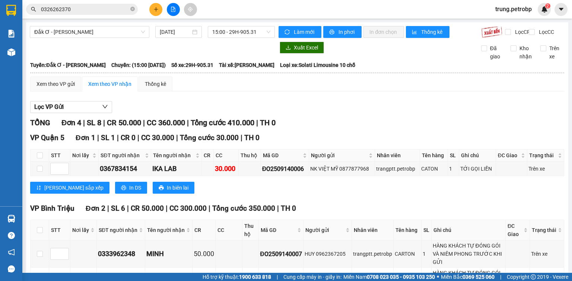
scroll to position [119, 0]
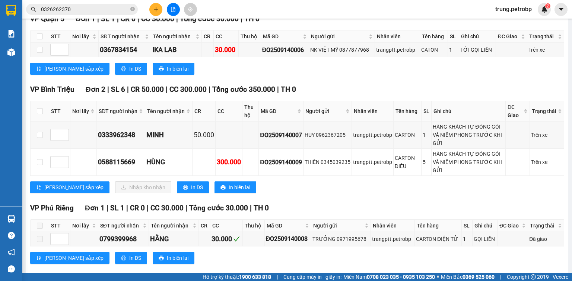
click at [36, 114] on th at bounding box center [40, 111] width 19 height 20
click at [38, 113] on label at bounding box center [40, 111] width 6 height 8
click at [38, 113] on input "checkbox" at bounding box center [40, 111] width 6 height 6
checkbox input "true"
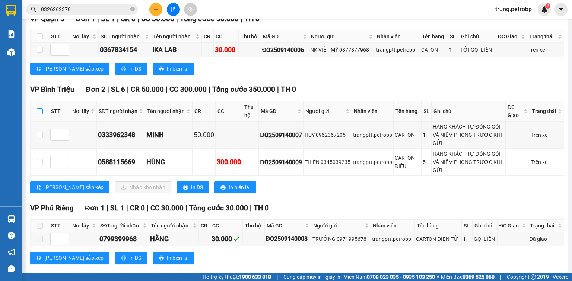
checkbox input "true"
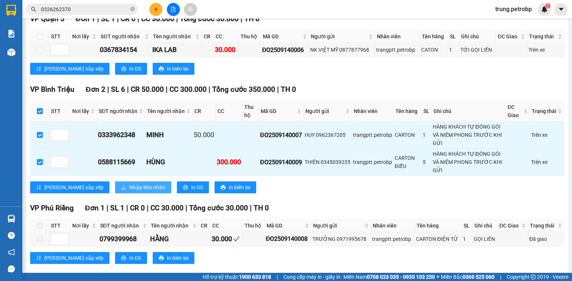
click at [129, 192] on span "Nhập kho nhận" at bounding box center [147, 187] width 36 height 8
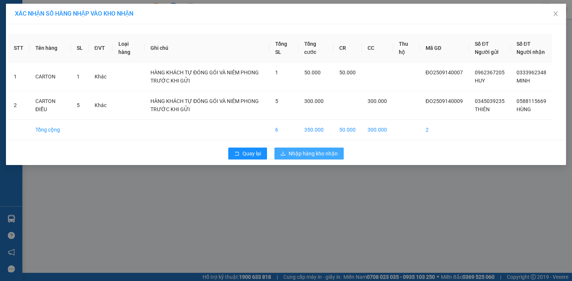
click at [311, 158] on span "Nhập hàng kho nhận" at bounding box center [312, 154] width 49 height 8
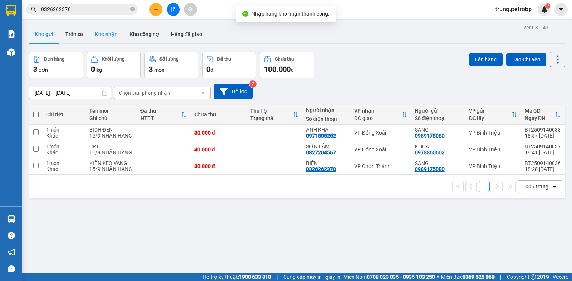
click at [103, 33] on button "Kho nhận" at bounding box center [106, 34] width 35 height 18
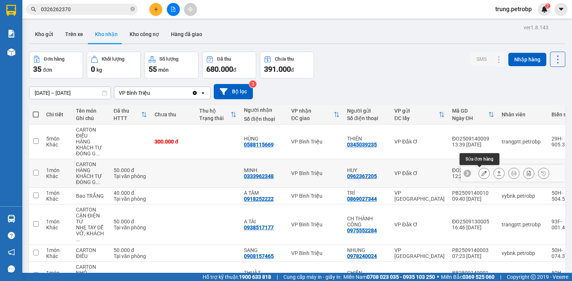
click at [479, 175] on button at bounding box center [484, 173] width 10 height 13
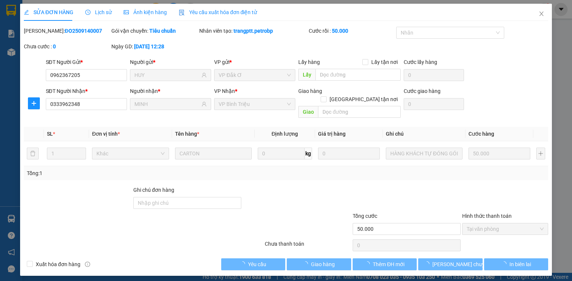
type input "0962367205"
type input "HUY"
type input "0333962348"
type input "MINH"
type input "50.000"
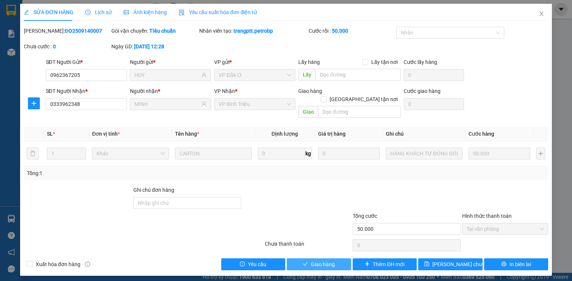
click at [324, 260] on span "Giao hàng" at bounding box center [323, 264] width 24 height 8
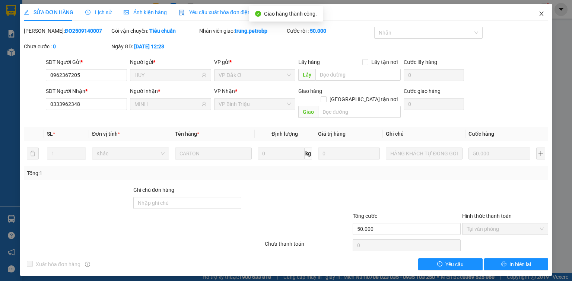
click at [539, 15] on icon "close" at bounding box center [541, 14] width 6 height 6
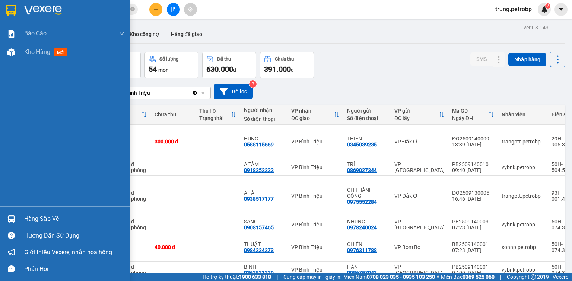
click at [31, 220] on div "Hàng sắp về" at bounding box center [74, 219] width 100 height 11
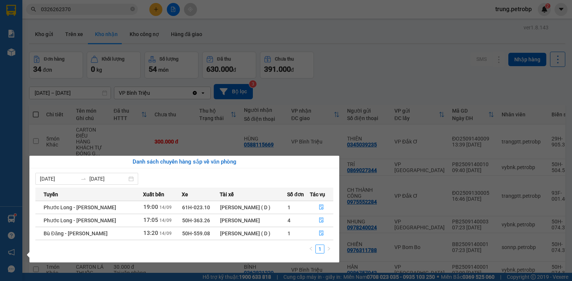
click at [386, 17] on section "Kết quả tìm kiếm ( 125 ) Bộ lọc Mã ĐH Trạng thái Món hàng Tổng cước Chưa cước N…" at bounding box center [286, 140] width 572 height 281
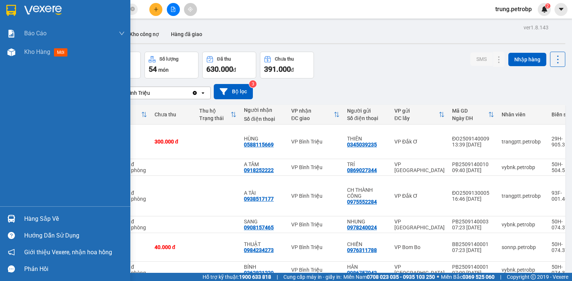
click at [30, 6] on img at bounding box center [43, 10] width 38 height 11
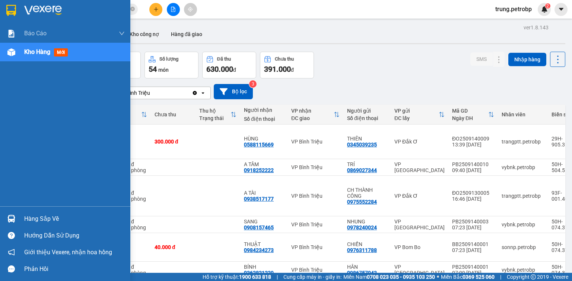
click at [51, 221] on div "Hàng sắp về" at bounding box center [74, 219] width 100 height 11
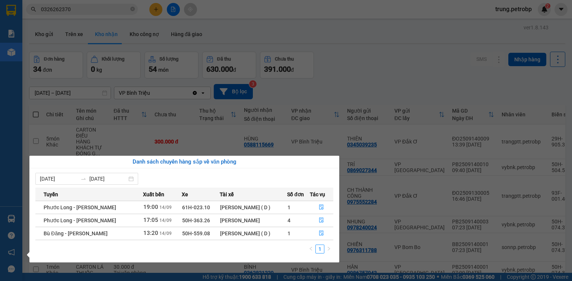
click at [413, 64] on section "Kết quả tìm kiếm ( 125 ) Bộ lọc Mã ĐH Trạng thái Món hàng Tổng cước Chưa cước N…" at bounding box center [286, 140] width 572 height 281
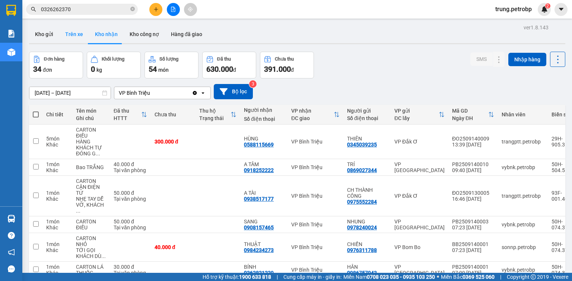
click at [77, 30] on button "Trên xe" at bounding box center [74, 34] width 30 height 18
type input "14/09/2025 – 14/09/2025"
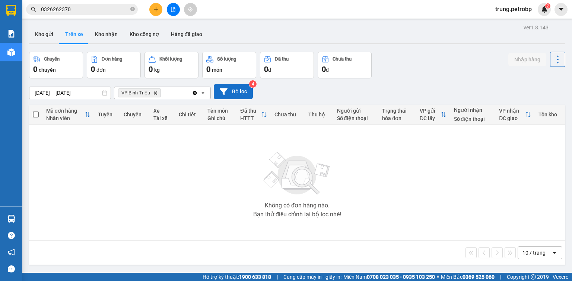
click at [242, 91] on button "Bộ lọc" at bounding box center [233, 91] width 39 height 15
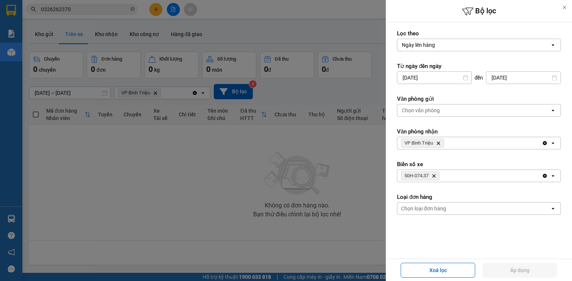
click at [436, 176] on span "50H-074.37 Delete" at bounding box center [420, 176] width 38 height 9
click at [435, 177] on icon "Delete" at bounding box center [433, 176] width 4 height 4
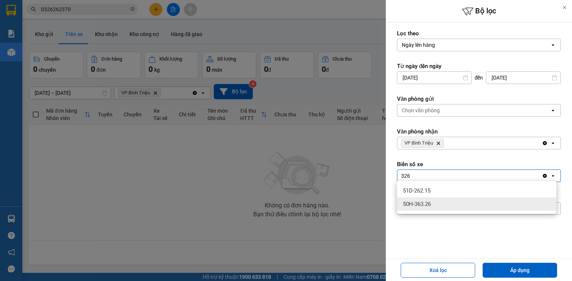
type input "326"
click at [422, 204] on span "50H-363.26" at bounding box center [417, 204] width 28 height 7
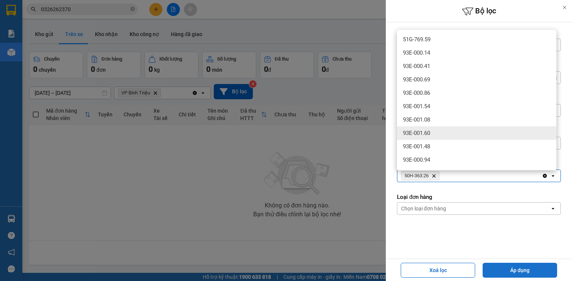
click at [499, 271] on button "Áp dụng" at bounding box center [519, 270] width 74 height 15
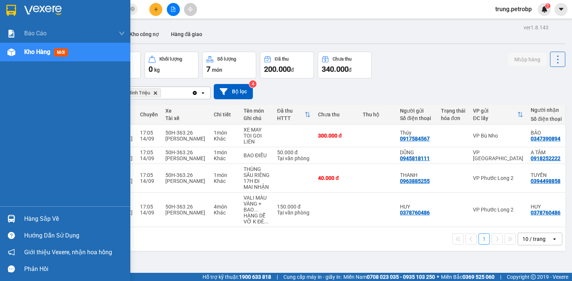
click at [49, 13] on img at bounding box center [43, 10] width 38 height 11
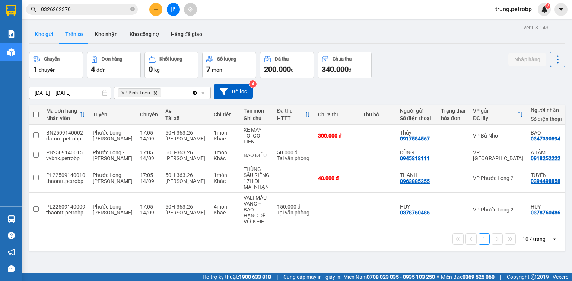
click at [48, 34] on button "Kho gửi" at bounding box center [44, 34] width 30 height 18
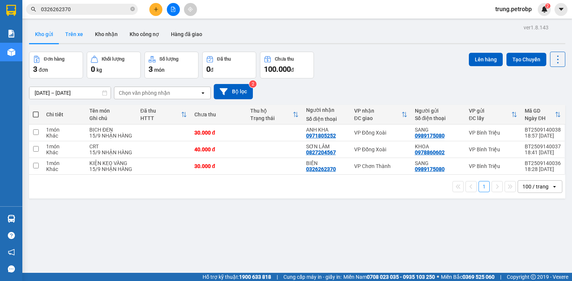
click at [79, 36] on button "Trên xe" at bounding box center [74, 34] width 30 height 18
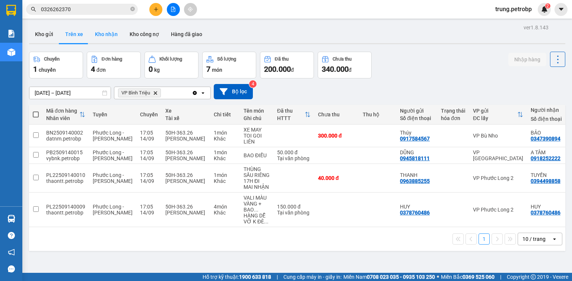
click at [107, 36] on button "Kho nhận" at bounding box center [106, 34] width 35 height 18
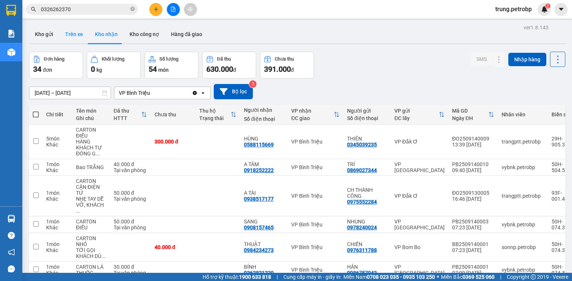
click at [76, 35] on button "Trên xe" at bounding box center [74, 34] width 30 height 18
type input "14/09/2025 – 14/09/2025"
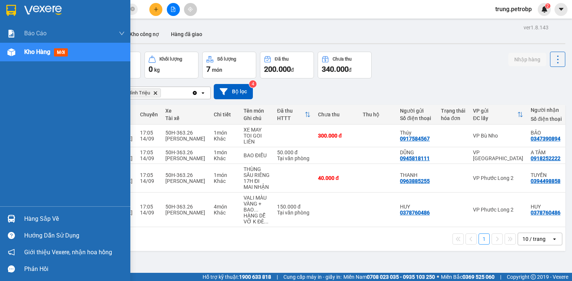
click at [50, 217] on div "Hàng sắp về" at bounding box center [74, 219] width 100 height 11
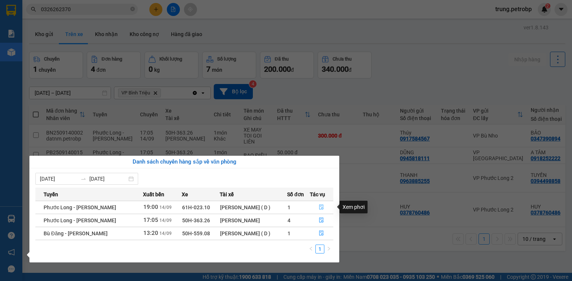
click at [322, 208] on icon "file-done" at bounding box center [321, 207] width 4 height 5
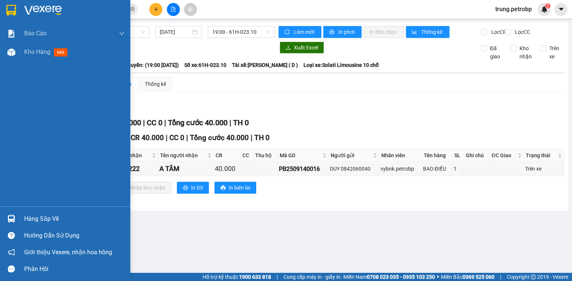
click at [45, 217] on div "Hàng sắp về" at bounding box center [74, 219] width 100 height 11
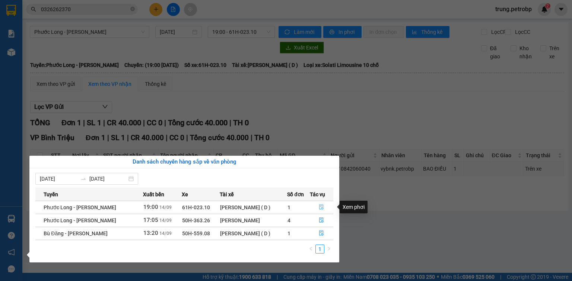
click at [322, 206] on icon "file-done" at bounding box center [321, 207] width 5 height 5
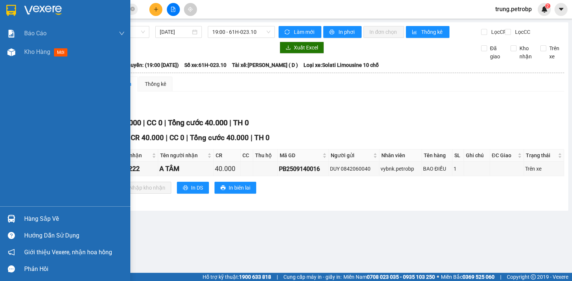
click at [44, 220] on div "Hàng sắp về" at bounding box center [74, 219] width 100 height 11
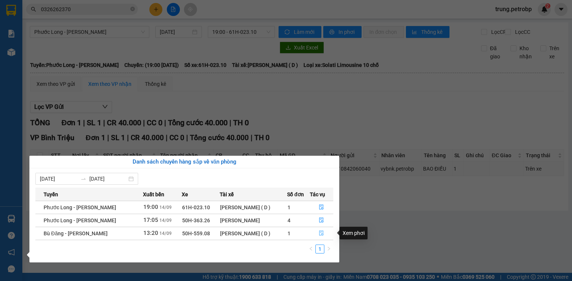
click at [322, 233] on icon "file-done" at bounding box center [321, 233] width 5 height 5
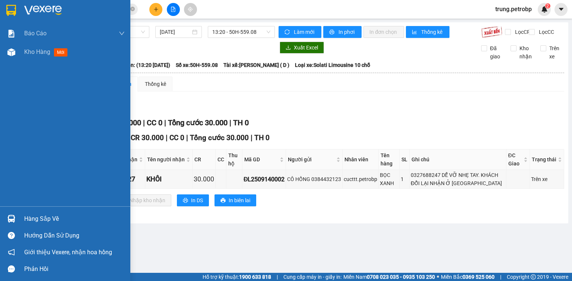
click at [32, 220] on div "Hàng sắp về" at bounding box center [74, 219] width 100 height 11
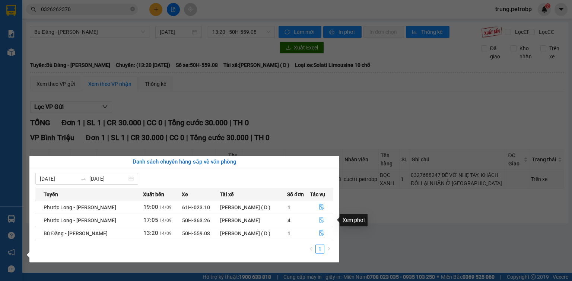
click at [320, 220] on icon "file-done" at bounding box center [321, 220] width 5 height 5
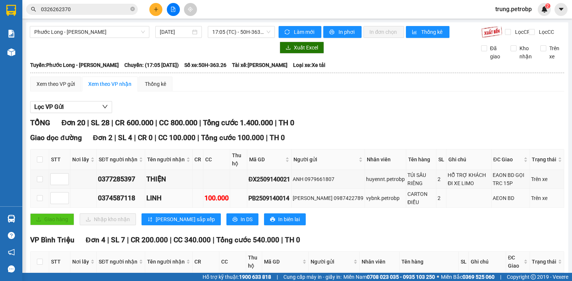
scroll to position [119, 0]
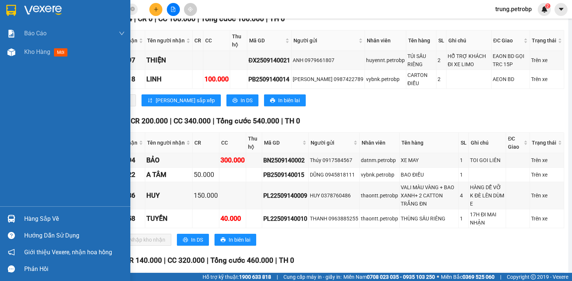
click at [36, 220] on div "Hàng sắp về" at bounding box center [74, 219] width 100 height 11
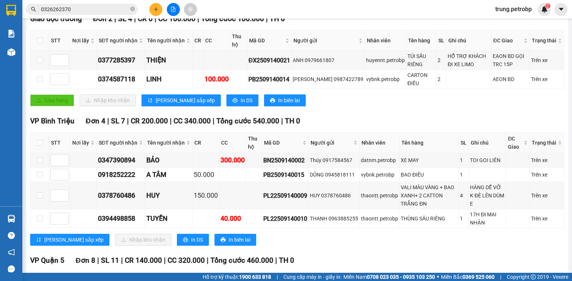
drag, startPoint x: 571, startPoint y: 127, endPoint x: 571, endPoint y: 150, distance: 23.8
click at [571, 150] on section "Kết quả tìm kiếm ( 125 ) Bộ lọc Mã ĐH Trạng thái Món hàng Tổng cước Chưa cước N…" at bounding box center [286, 140] width 572 height 281
click at [502, 112] on div "Giao dọc đường Đơn 2 | SL 4 | CR 0 | CC 100.000 | Tổng cước 100.000 | TH 0 STT …" at bounding box center [297, 62] width 534 height 99
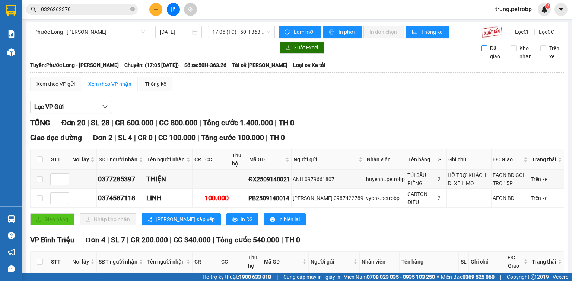
drag, startPoint x: 497, startPoint y: 61, endPoint x: 495, endPoint y: 65, distance: 4.7
click at [495, 61] on span "Đã giao" at bounding box center [496, 52] width 18 height 16
click at [487, 51] on input "Đã giao" at bounding box center [484, 48] width 6 height 6
checkbox input "true"
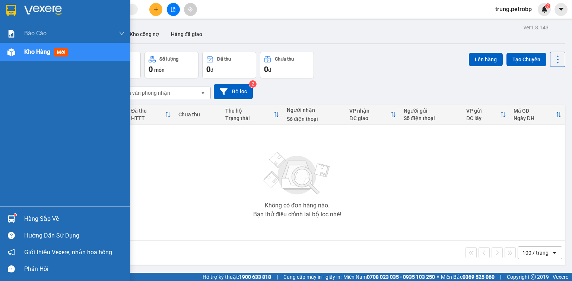
click at [52, 222] on div "Hàng sắp về" at bounding box center [74, 219] width 100 height 11
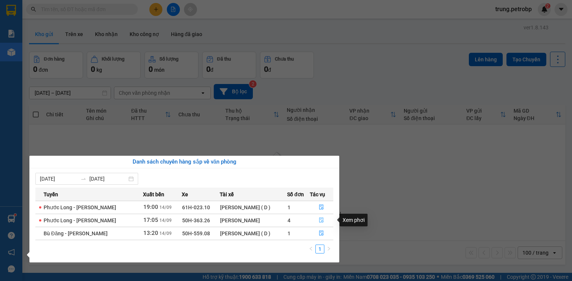
click at [320, 220] on icon "file-done" at bounding box center [321, 220] width 5 height 5
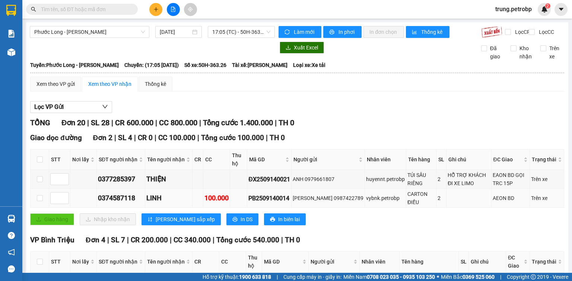
click at [270, 203] on div "PB2509140014" at bounding box center [269, 198] width 42 height 9
copy div "PB2509140014"
click at [81, 10] on input "text" at bounding box center [85, 9] width 88 height 8
paste input "PB2509140014"
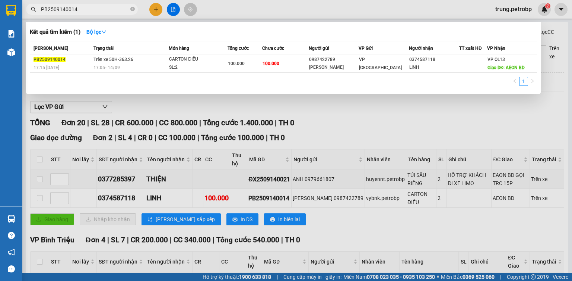
click at [373, 122] on div at bounding box center [286, 140] width 572 height 281
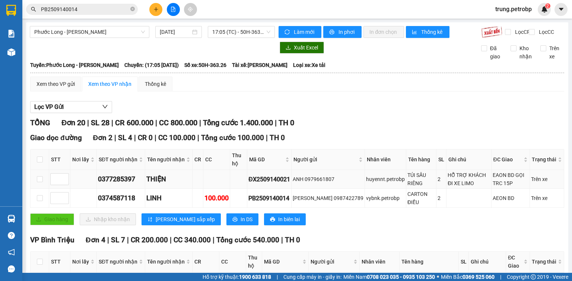
click at [269, 184] on div "ĐX2509140021" at bounding box center [269, 179] width 42 height 9
click at [254, 183] on div "ĐX2509140021" at bounding box center [269, 179] width 42 height 9
copy div "ĐX2509140021"
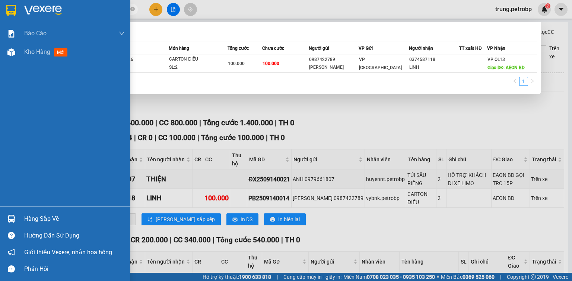
drag, startPoint x: 91, startPoint y: 12, endPoint x: 17, endPoint y: 20, distance: 74.1
click at [17, 20] on section "Kết quả tìm kiếm ( 1 ) Bộ lọc Mã ĐH Trạng thái Món hàng Tổng cước Chưa cước Ngư…" at bounding box center [286, 140] width 572 height 281
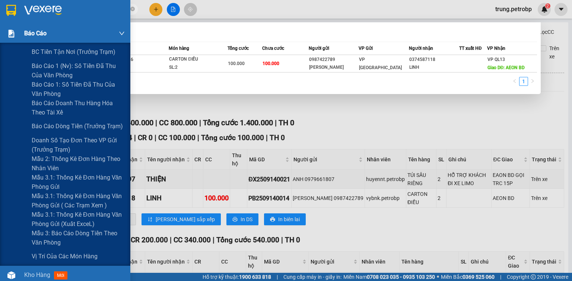
paste input "ĐX2509140021"
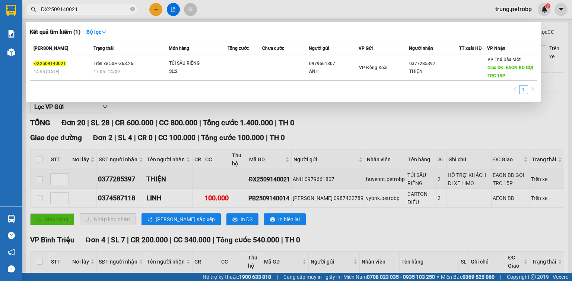
type input "ĐX2509140021"
click at [406, 109] on div at bounding box center [286, 140] width 572 height 281
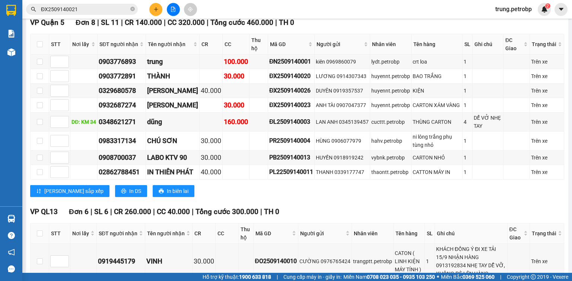
scroll to position [298, 0]
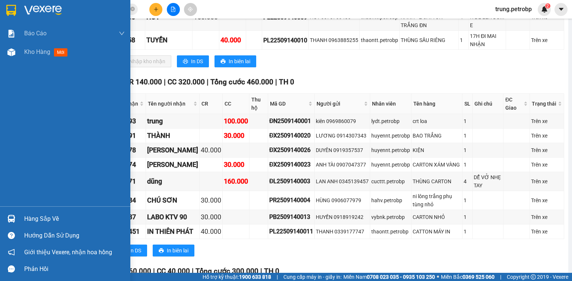
click at [38, 218] on div "Hàng sắp về" at bounding box center [74, 219] width 100 height 11
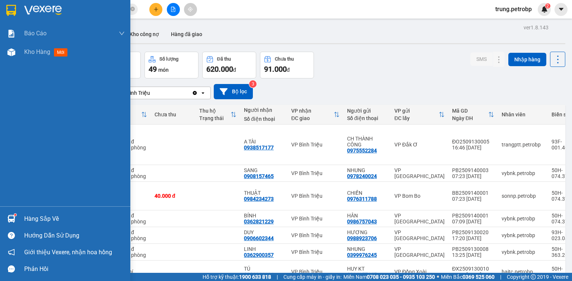
drag, startPoint x: 0, startPoint y: 0, endPoint x: 33, endPoint y: 7, distance: 33.8
click at [33, 7] on img at bounding box center [43, 10] width 38 height 11
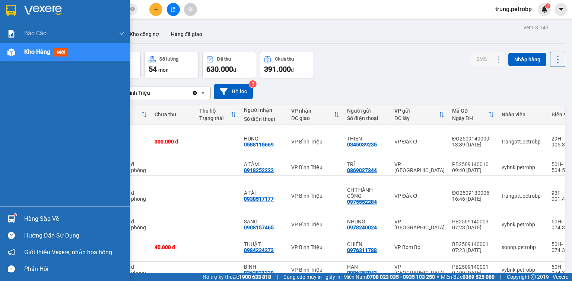
click at [34, 222] on div "Hàng sắp về" at bounding box center [74, 219] width 100 height 11
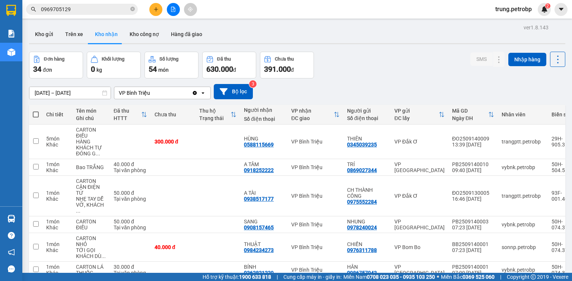
click at [351, 84] on section "Kết quả tìm kiếm ( 6 ) Bộ lọc Mã ĐH Trạng thái Món hàng Tổng cước Chưa cước Ngư…" at bounding box center [286, 140] width 572 height 281
click at [45, 33] on button "Kho gửi" at bounding box center [44, 34] width 30 height 18
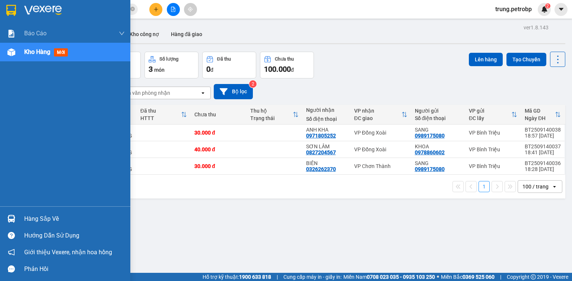
click at [28, 218] on div "Hàng sắp về" at bounding box center [74, 219] width 100 height 11
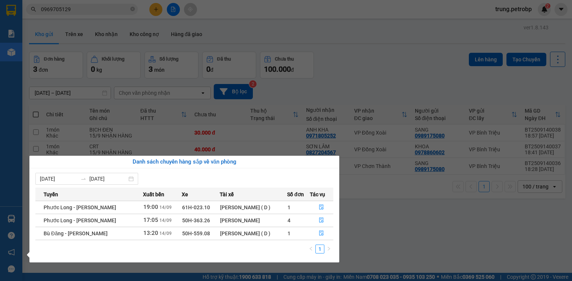
click at [423, 214] on section "Kết quả tìm kiếm ( 6 ) Bộ lọc Mã ĐH Trạng thái Món hàng Tổng cước Chưa cước Ngư…" at bounding box center [286, 140] width 572 height 281
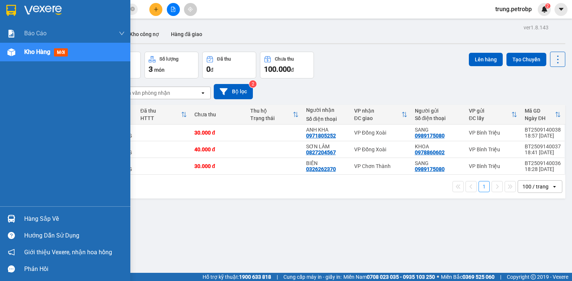
click at [36, 220] on div "Hàng sắp về" at bounding box center [74, 219] width 100 height 11
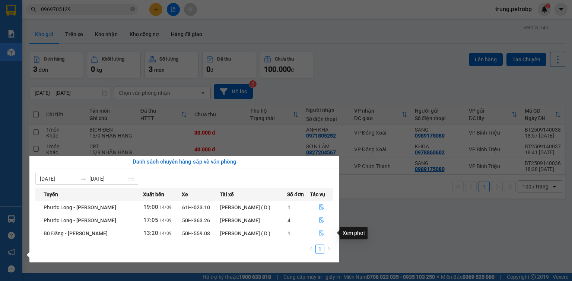
click at [320, 236] on icon "file-done" at bounding box center [321, 233] width 5 height 5
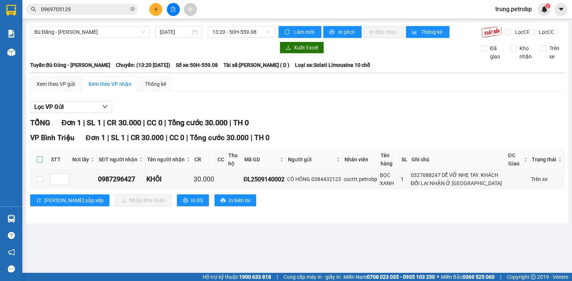
click at [41, 163] on input "checkbox" at bounding box center [40, 160] width 6 height 6
checkbox input "true"
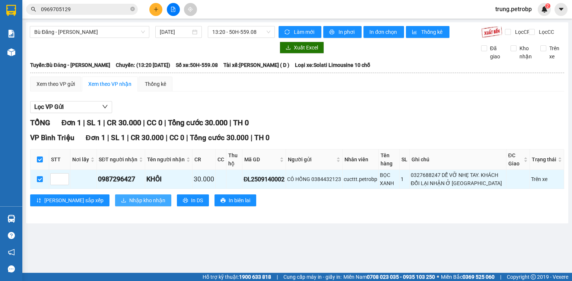
click at [129, 205] on span "Nhập kho nhận" at bounding box center [147, 200] width 36 height 8
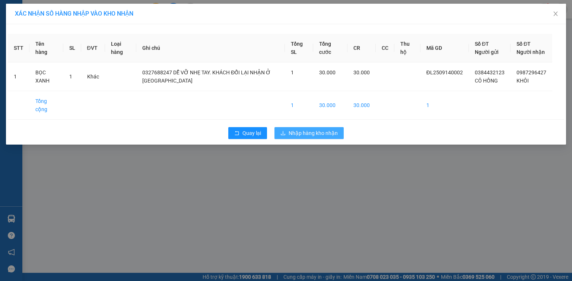
click at [326, 129] on span "Nhập hàng kho nhận" at bounding box center [312, 133] width 49 height 8
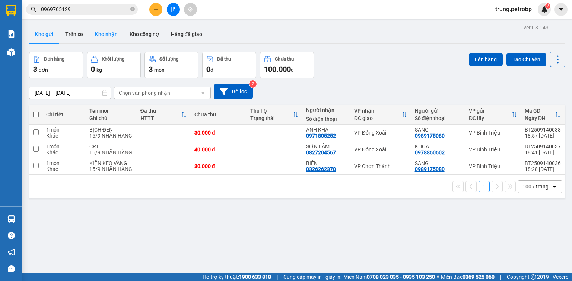
click at [102, 35] on button "Kho nhận" at bounding box center [106, 34] width 35 height 18
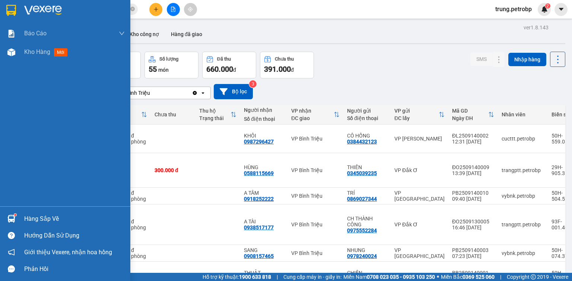
click at [52, 219] on div "Hàng sắp về" at bounding box center [74, 219] width 100 height 11
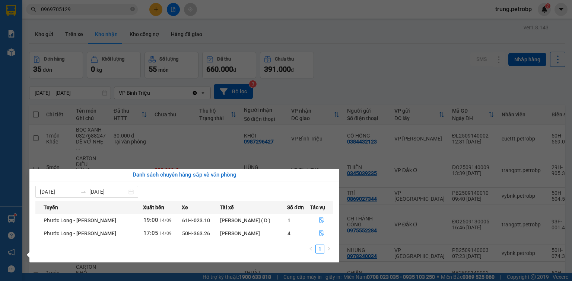
click at [356, 87] on section "Kết quả tìm kiếm ( 6 ) Bộ lọc Mã ĐH Trạng thái Món hàng Tổng cước Chưa cước Ngư…" at bounding box center [286, 140] width 572 height 281
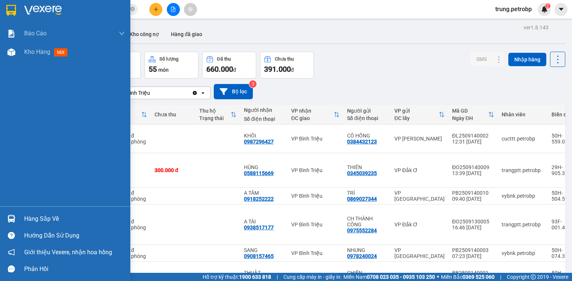
click at [31, 223] on div "Hàng sắp về" at bounding box center [74, 219] width 100 height 11
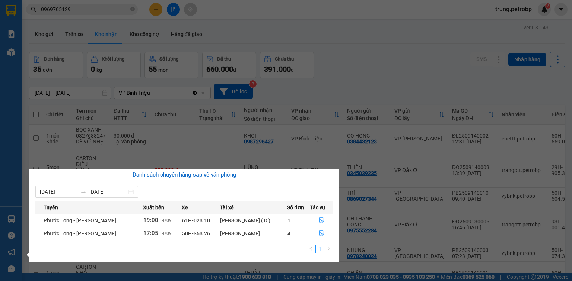
click at [374, 58] on section "Kết quả tìm kiếm ( 6 ) Bộ lọc Mã ĐH Trạng thái Món hàng Tổng cước Chưa cước Ngư…" at bounding box center [286, 140] width 572 height 281
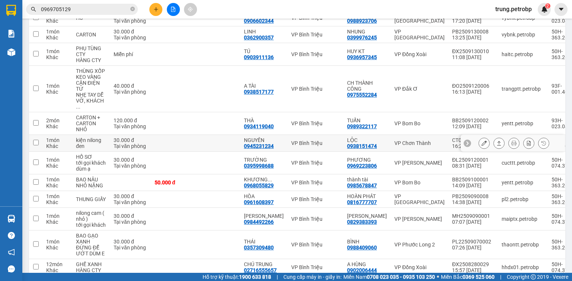
scroll to position [60, 0]
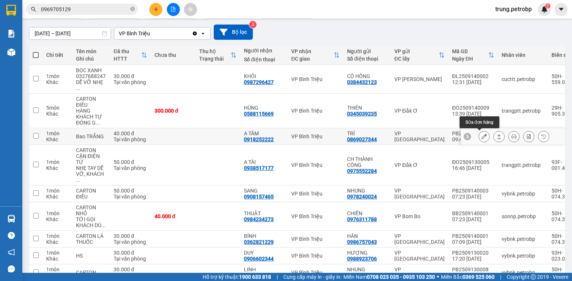
click at [479, 136] on button at bounding box center [484, 136] width 10 height 13
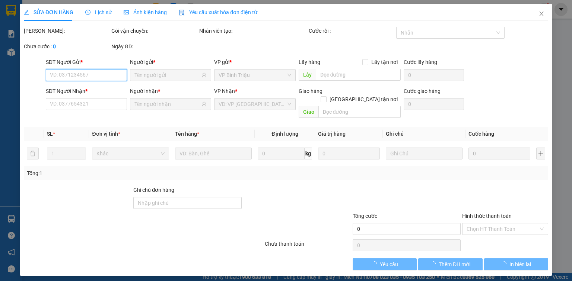
type input "0869027344"
type input "TRÍ"
type input "0918252222"
type input "A TÂM"
type input "40.000"
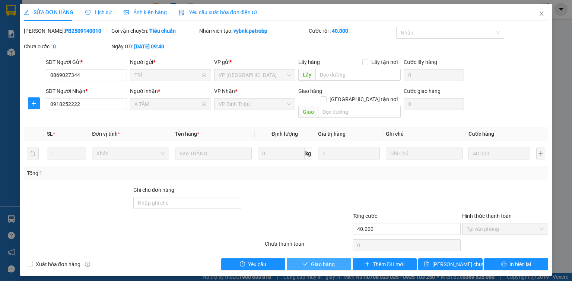
click at [324, 260] on span "Giao hàng" at bounding box center [323, 264] width 24 height 8
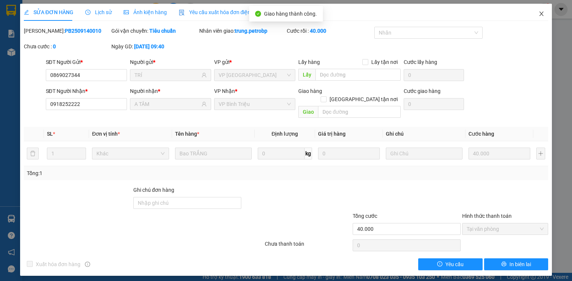
click at [545, 14] on span "Close" at bounding box center [541, 14] width 21 height 21
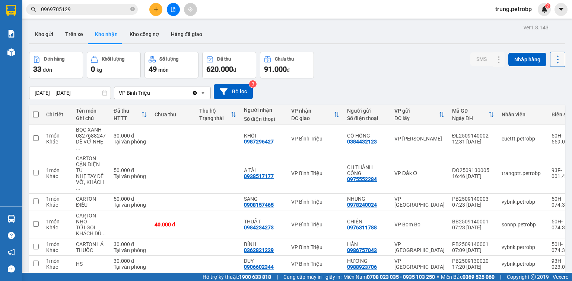
click at [552, 57] on icon at bounding box center [557, 59] width 10 height 10
click at [544, 95] on span "Làm mới" at bounding box center [542, 92] width 20 height 7
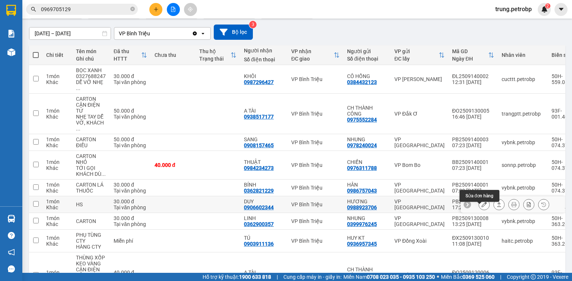
click at [481, 207] on icon at bounding box center [483, 204] width 5 height 5
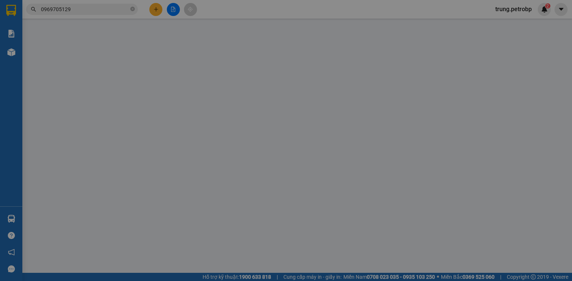
type input "0988923706"
type input "HƯƠNG"
type input "0906602344"
type input "DUY"
type input "30.000"
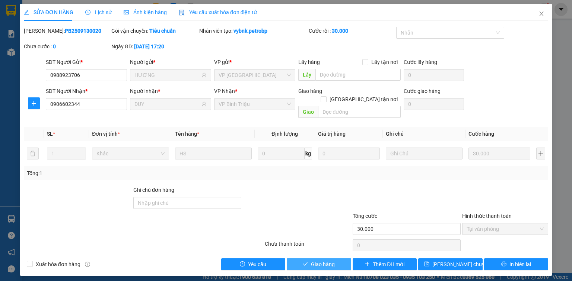
click at [332, 260] on span "Giao hàng" at bounding box center [323, 264] width 24 height 8
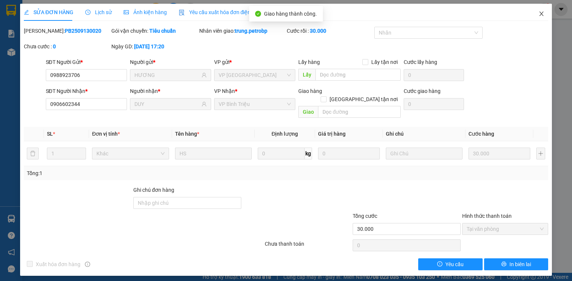
click at [542, 15] on icon "close" at bounding box center [541, 14] width 4 height 4
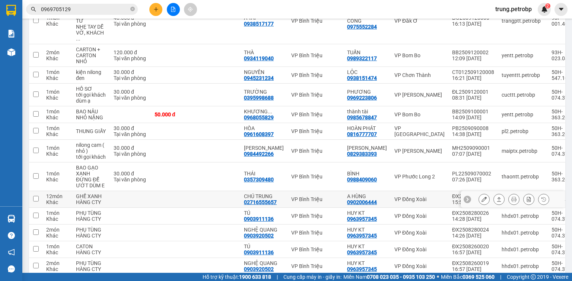
scroll to position [357, 0]
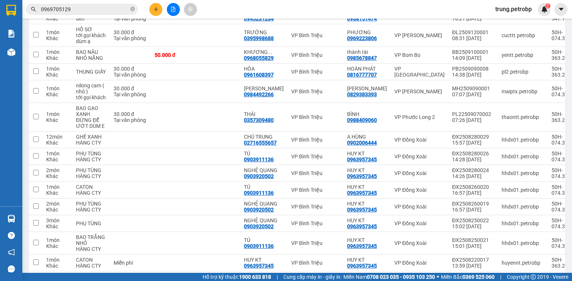
click at [158, 10] on icon "plus" at bounding box center [155, 9] width 5 height 5
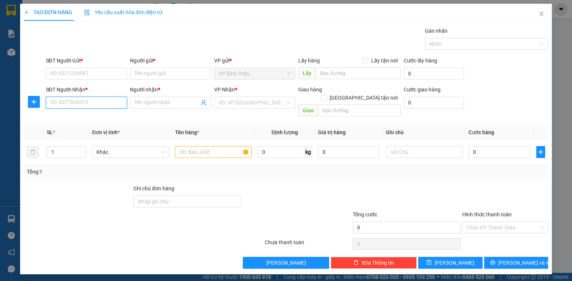
click at [98, 102] on input "SĐT Người Nhận *" at bounding box center [86, 103] width 81 height 12
click at [90, 116] on div "0899383746 - AN PHÚ" at bounding box center [86, 117] width 72 height 8
type input "0899383746"
type input "AN PHÚ"
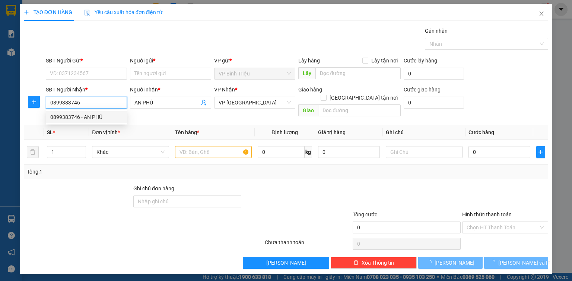
type input "30.000"
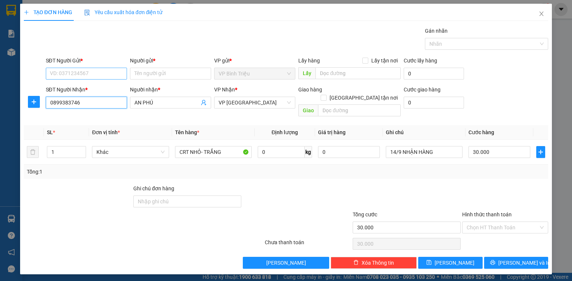
type input "0899383746"
click at [98, 75] on input "SĐT Người Gửi *" at bounding box center [86, 74] width 81 height 12
click at [76, 75] on input "SĐT Người Gửi *" at bounding box center [86, 74] width 81 height 12
type input "0869610428"
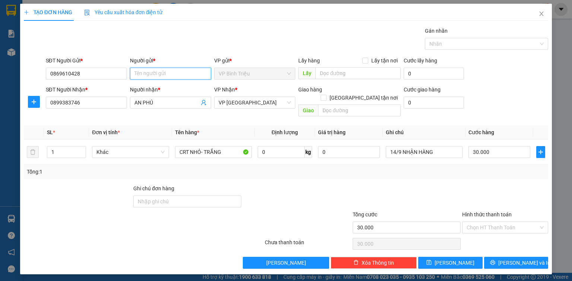
click at [150, 73] on input "Người gửi *" at bounding box center [170, 74] width 81 height 12
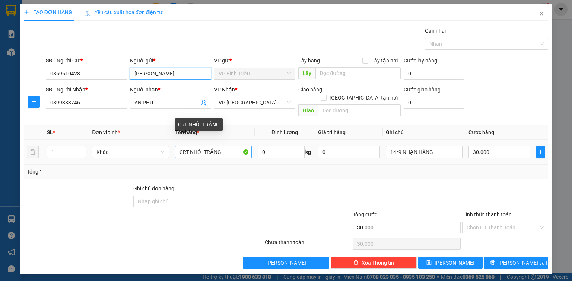
type input "XUÂN DƯƠNG"
drag, startPoint x: 227, startPoint y: 145, endPoint x: 174, endPoint y: 146, distance: 52.8
click at [174, 146] on td "CRT NHỎ- TRẮNG" at bounding box center [213, 152] width 83 height 25
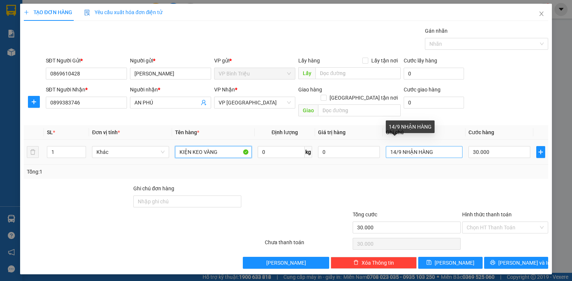
type input "KIỆN KEO VÀNG"
click at [394, 146] on input "14/9 NHẬN HÀNG" at bounding box center [424, 152] width 77 height 12
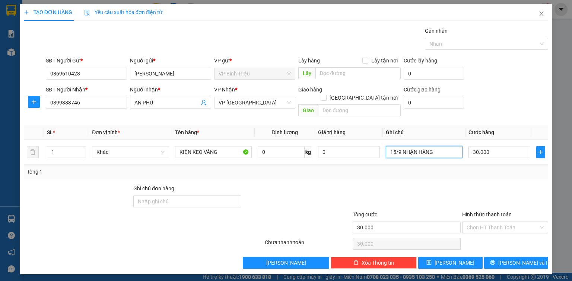
type input "15/9 NHẬN HÀNG"
click at [408, 169] on div "Tổng: 1" at bounding box center [286, 172] width 524 height 14
click at [495, 260] on icon "printer" at bounding box center [492, 262] width 5 height 5
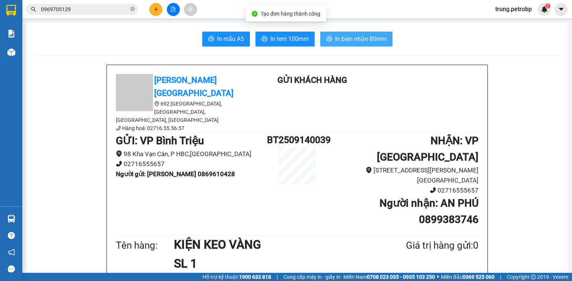
click at [350, 43] on span "In biên nhận 80mm" at bounding box center [360, 38] width 51 height 9
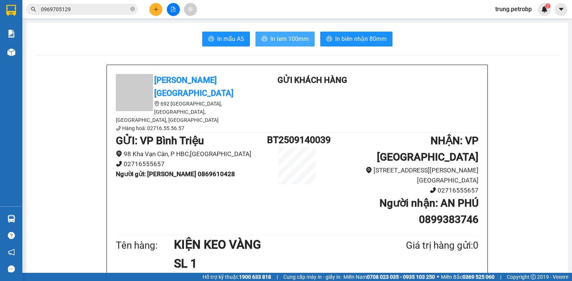
click at [285, 39] on span "In tem 100mm" at bounding box center [289, 38] width 38 height 9
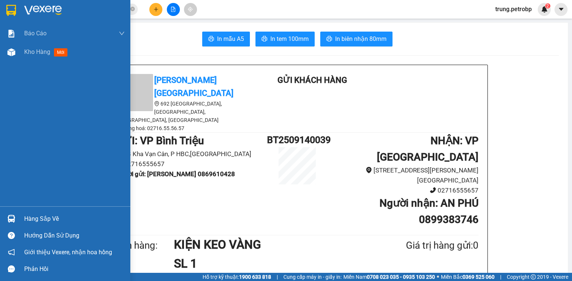
click at [50, 10] on img at bounding box center [43, 10] width 38 height 11
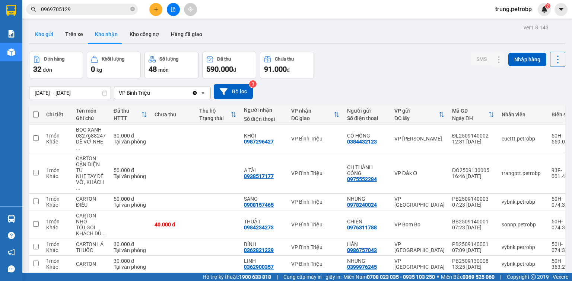
click at [47, 35] on button "Kho gửi" at bounding box center [44, 34] width 30 height 18
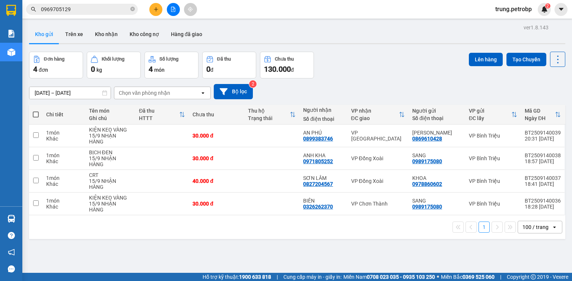
click at [433, 227] on div "ver 1.8.143 Kho gửi Trên xe Kho nhận Kho công nợ Hàng đã giao Đơn hàng 4 đơn Kh…" at bounding box center [297, 162] width 542 height 281
click at [109, 36] on button "Kho nhận" at bounding box center [106, 34] width 35 height 18
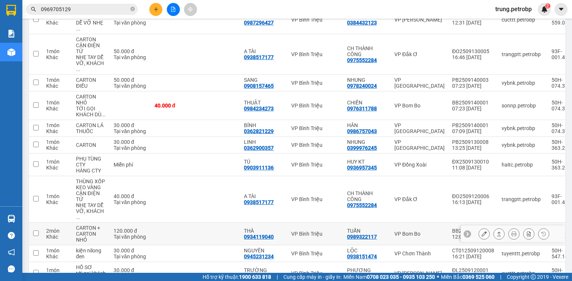
scroll to position [238, 0]
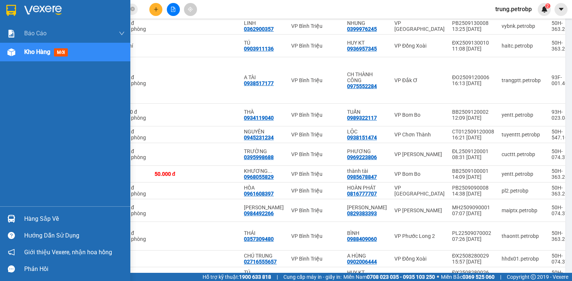
click at [36, 215] on div "Hàng sắp về" at bounding box center [74, 219] width 100 height 11
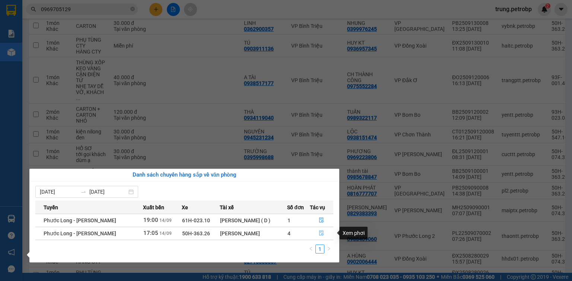
click at [324, 235] on button "button" at bounding box center [321, 234] width 23 height 12
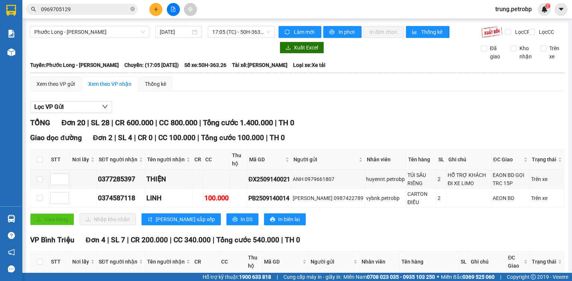
scroll to position [179, 0]
click at [316, 84] on section "Kết quả tìm kiếm ( 1 ) Bộ lọc Mã ĐH Trạng thái Món hàng Tổng cước Chưa cước Ngư…" at bounding box center [286, 140] width 572 height 281
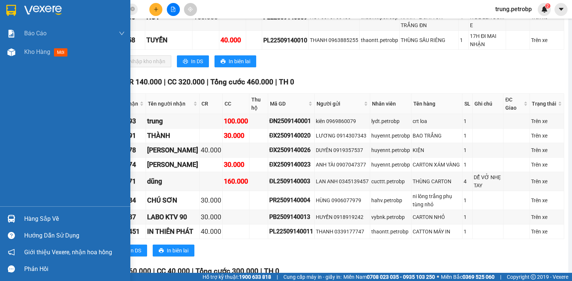
click at [17, 4] on div at bounding box center [11, 10] width 13 height 13
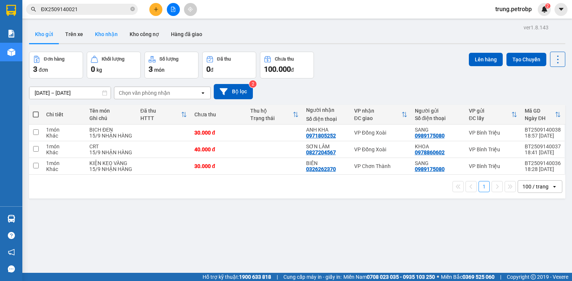
click at [104, 33] on button "Kho nhận" at bounding box center [106, 34] width 35 height 18
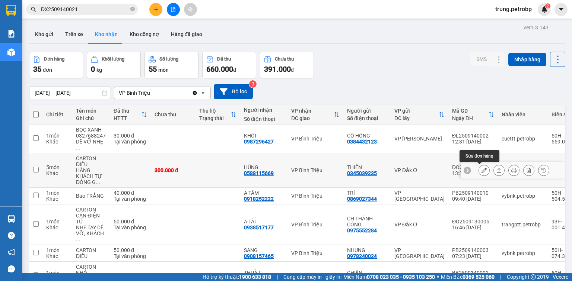
click at [481, 172] on icon at bounding box center [483, 170] width 5 height 5
